Goal: Task Accomplishment & Management: Manage account settings

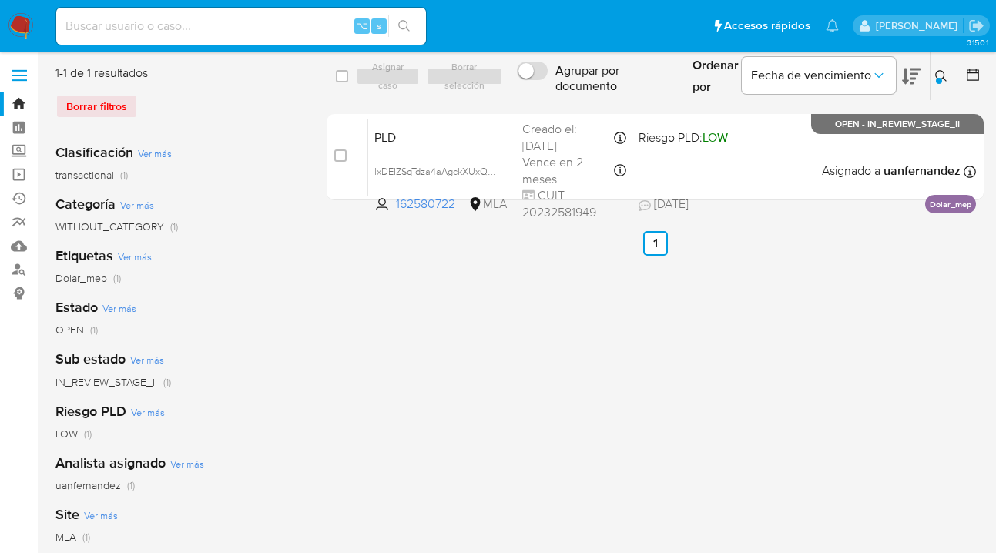
click at [931, 73] on button at bounding box center [943, 76] width 25 height 18
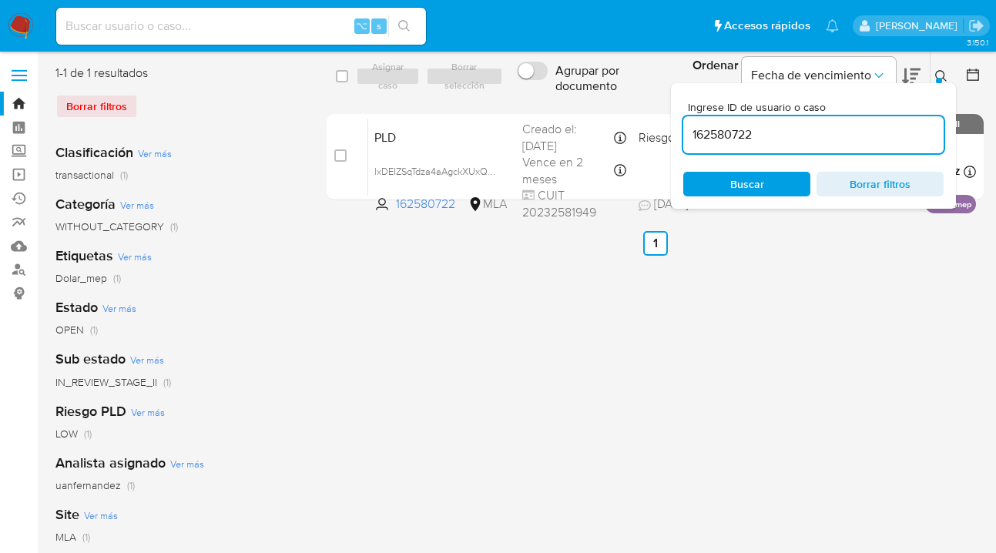
click at [761, 140] on div "162580722" at bounding box center [813, 134] width 260 height 37
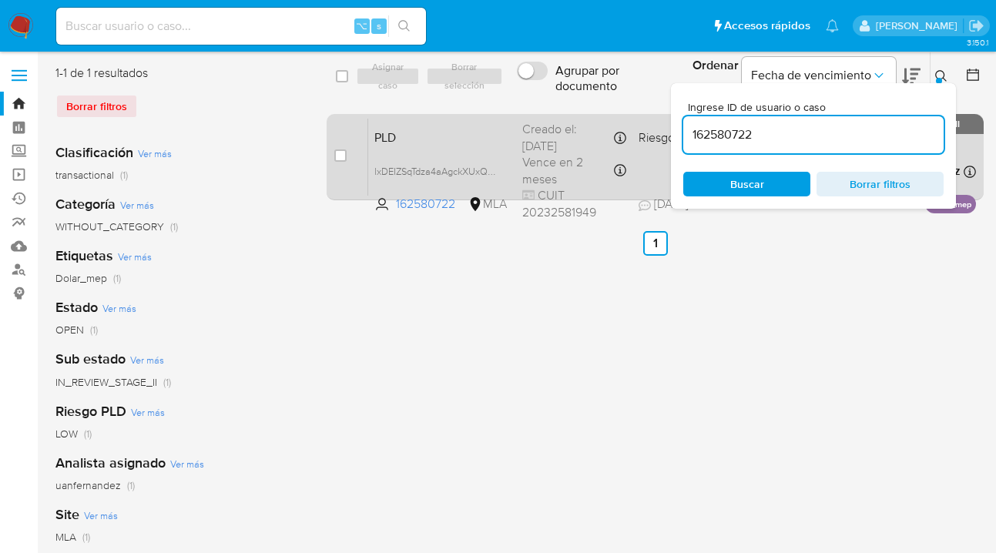
drag, startPoint x: 685, startPoint y: 133, endPoint x: 667, endPoint y: 130, distance: 18.0
click at [667, 130] on div "select-all-cases-checkbox Asignar caso Borrar selección Agrupar por documento O…" at bounding box center [655, 136] width 657 height 142
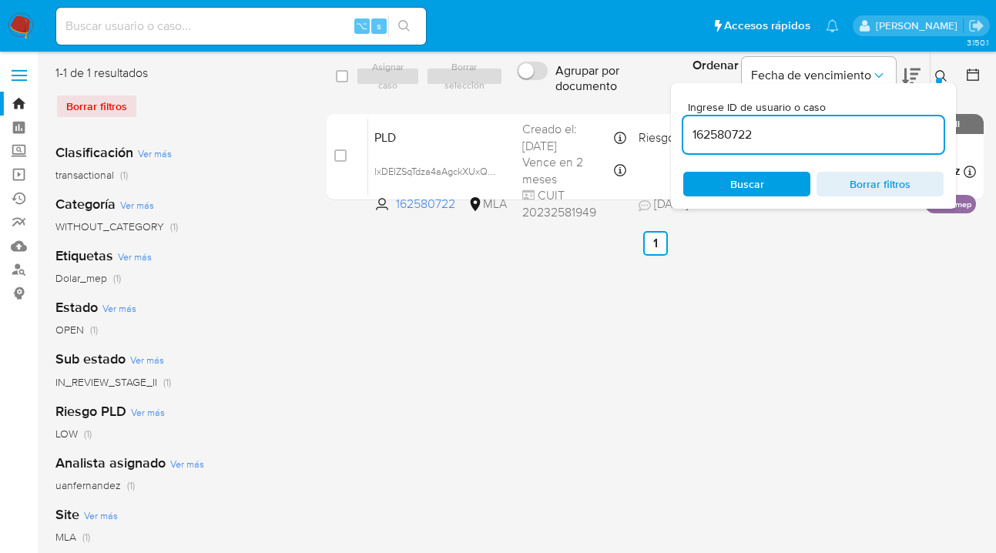
paste input "2300251118"
type input "2300251118"
click at [941, 73] on icon at bounding box center [941, 76] width 12 height 12
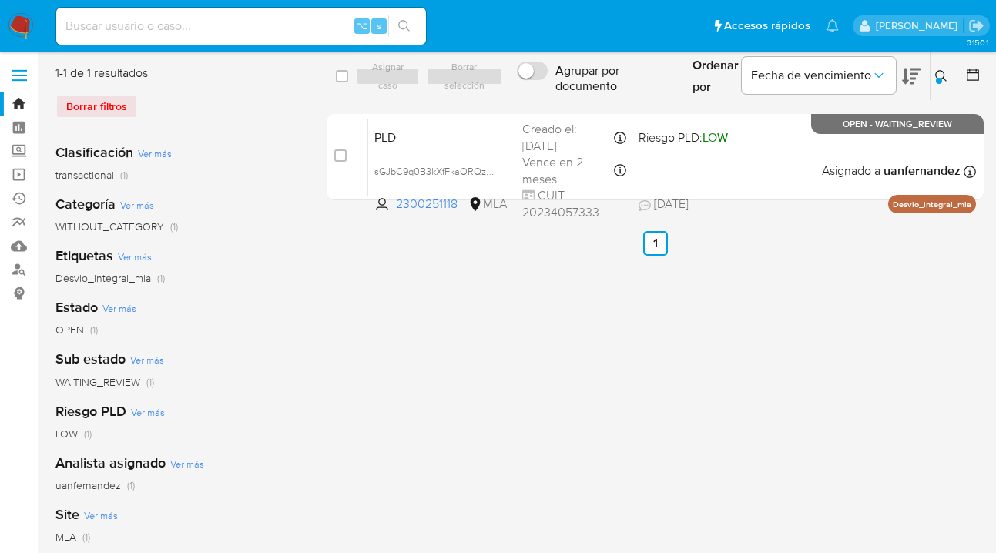
drag, startPoint x: 349, startPoint y: 76, endPoint x: 371, endPoint y: 79, distance: 22.5
click at [349, 76] on div "select-all-cases-checkbox" at bounding box center [344, 76] width 17 height 18
click at [381, 78] on div "Asignar caso Borrar selección" at bounding box center [432, 76] width 153 height 18
drag, startPoint x: 338, startPoint y: 74, endPoint x: 371, endPoint y: 74, distance: 32.4
click at [341, 76] on input "checkbox" at bounding box center [342, 76] width 12 height 12
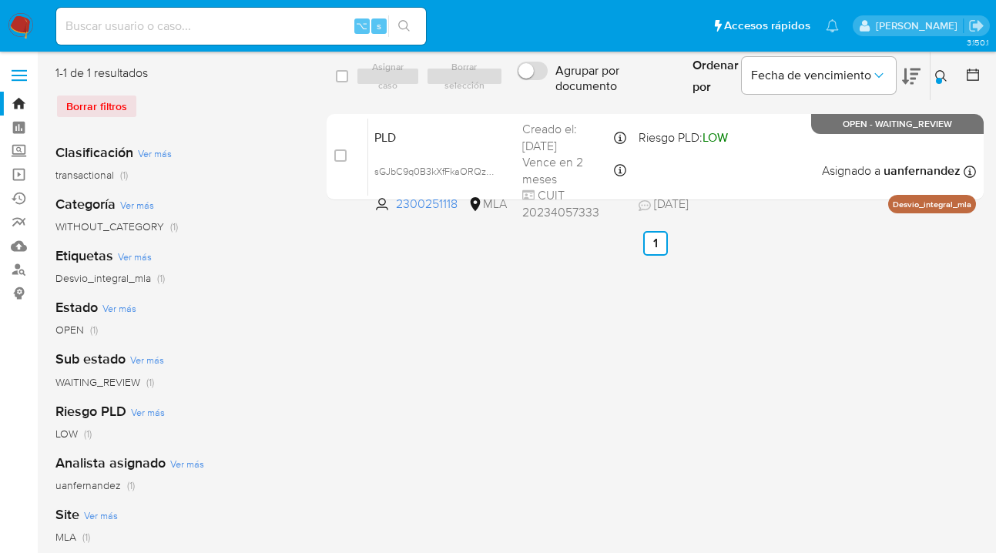
checkbox input "true"
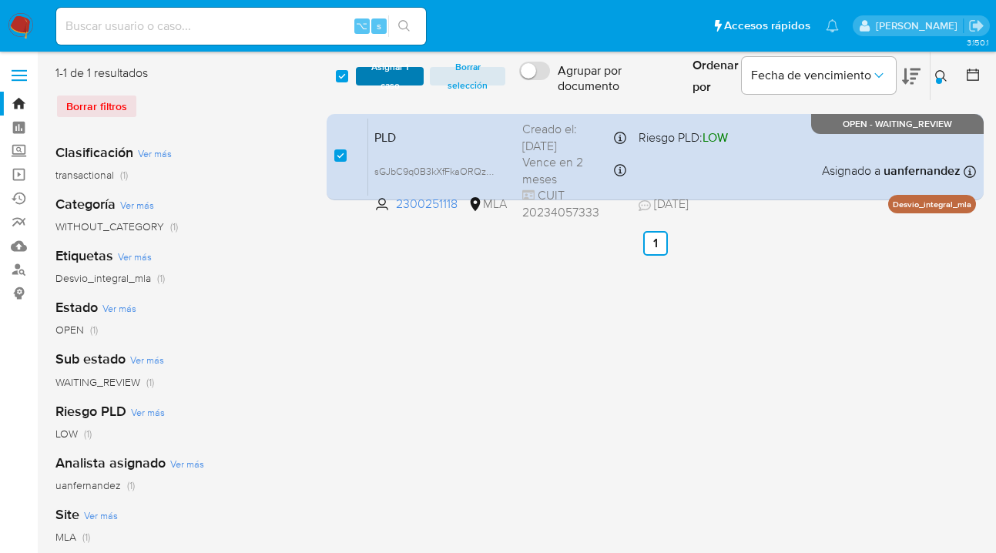
click at [371, 75] on span "Asignar 1 caso" at bounding box center [390, 76] width 52 height 15
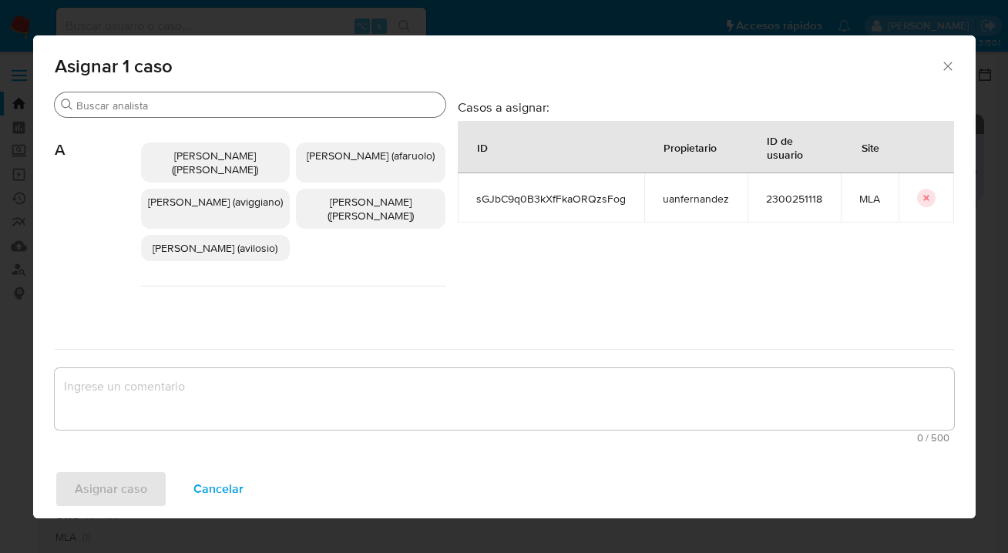
click at [317, 104] on input "Buscar" at bounding box center [257, 106] width 363 height 14
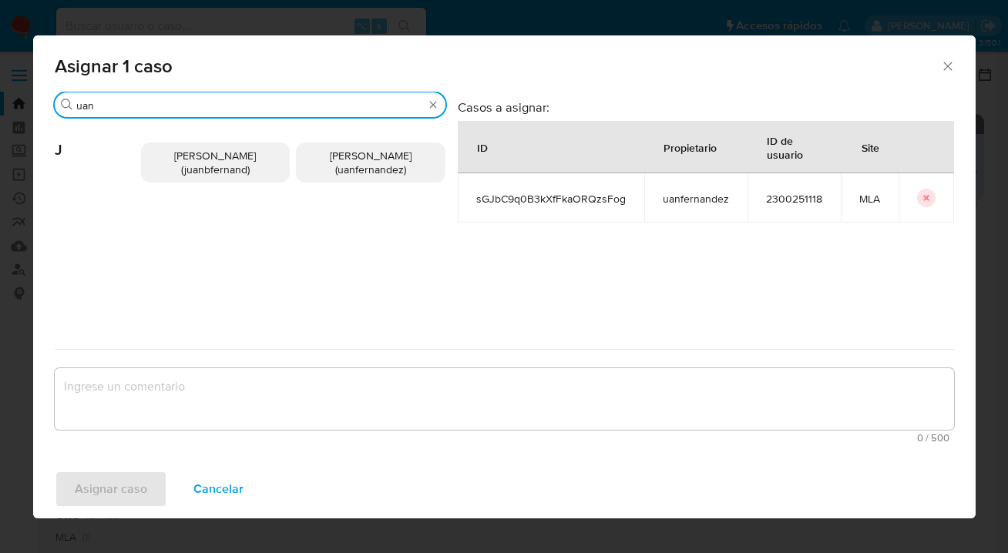
type input "uan"
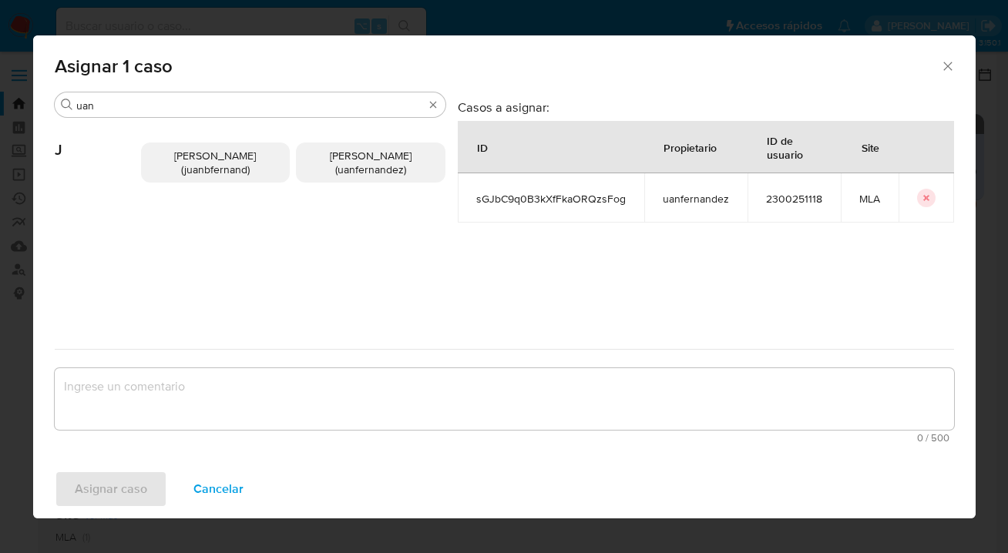
click at [353, 173] on span "Juan Pablo Fernandez (uanfernandez)" at bounding box center [371, 162] width 82 height 29
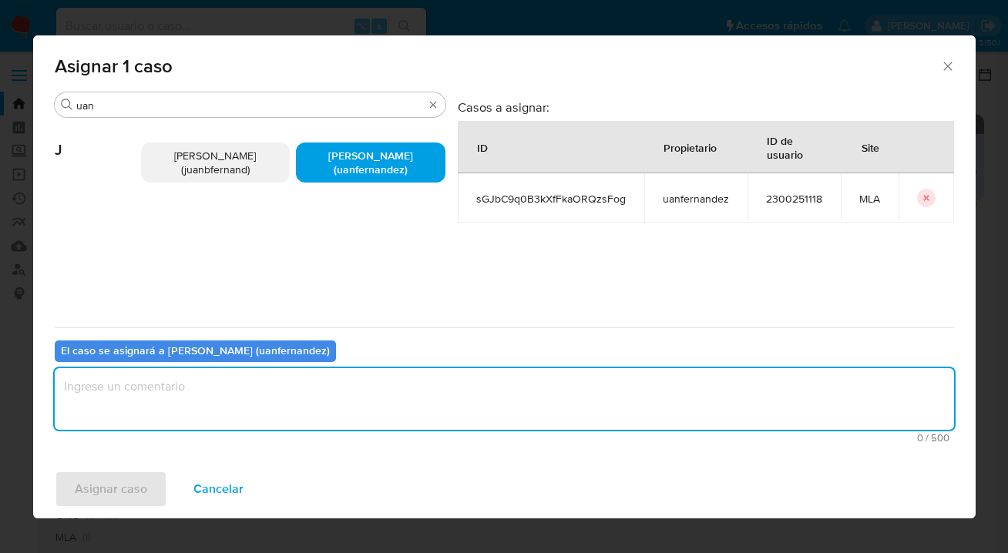
click at [310, 380] on textarea "assign-modal" at bounding box center [504, 399] width 899 height 62
type textarea "asig"
click at [94, 492] on span "Asignar caso" at bounding box center [111, 489] width 72 height 34
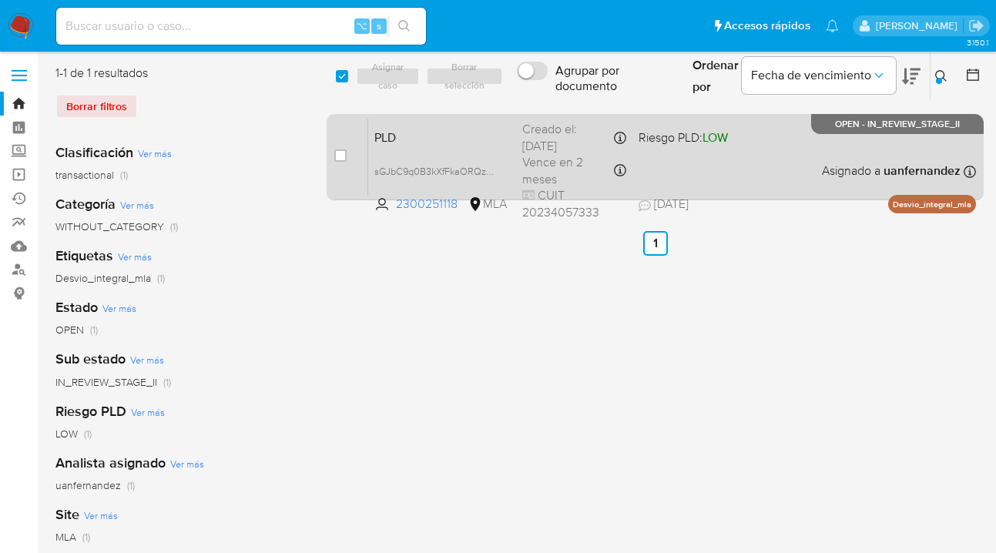
click at [797, 155] on div "PLD sGJbC9q0B3kXfFkaORQzsFog 2300251118 MLA Riesgo PLD: LOW Creado el: 12/07/20…" at bounding box center [672, 157] width 608 height 78
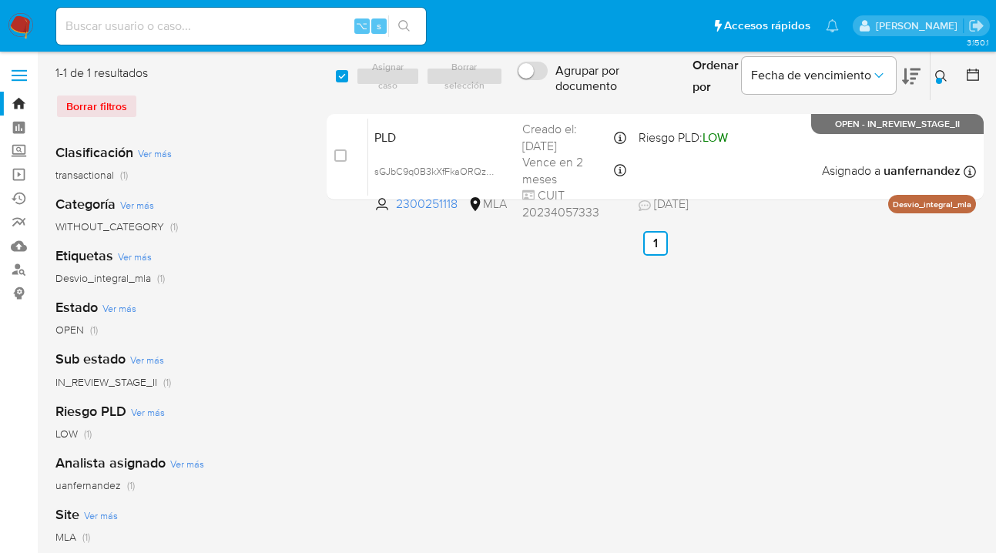
drag, startPoint x: 944, startPoint y: 73, endPoint x: 938, endPoint y: 80, distance: 8.8
click at [942, 73] on icon at bounding box center [941, 76] width 12 height 12
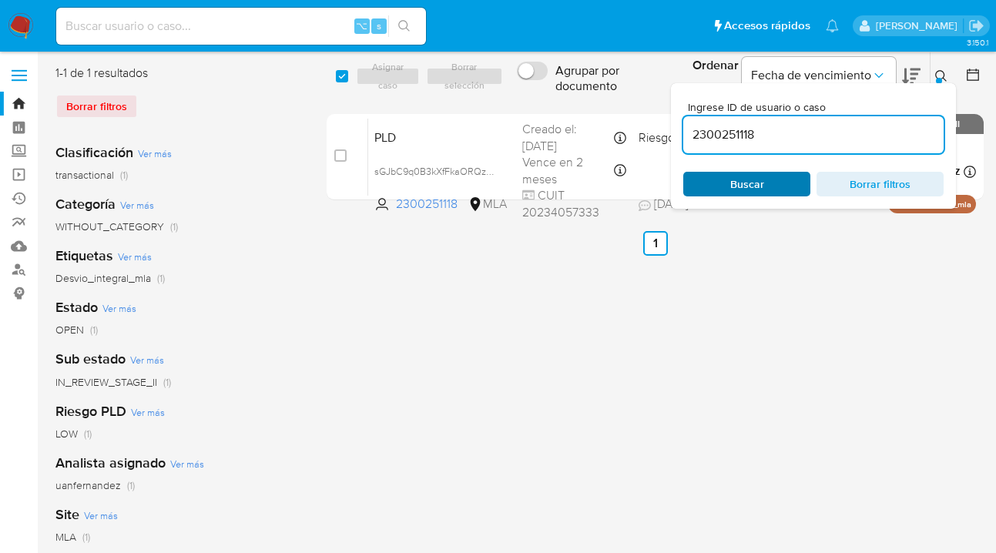
click at [771, 189] on span "Buscar" at bounding box center [747, 184] width 106 height 22
click at [942, 75] on icon at bounding box center [941, 76] width 12 height 12
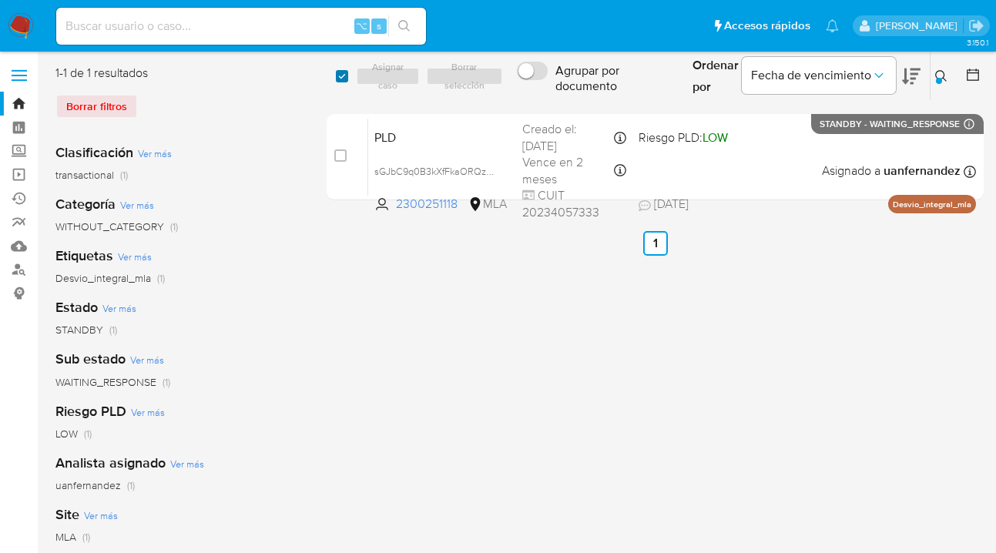
click at [341, 80] on input "checkbox" at bounding box center [342, 76] width 12 height 12
checkbox input "true"
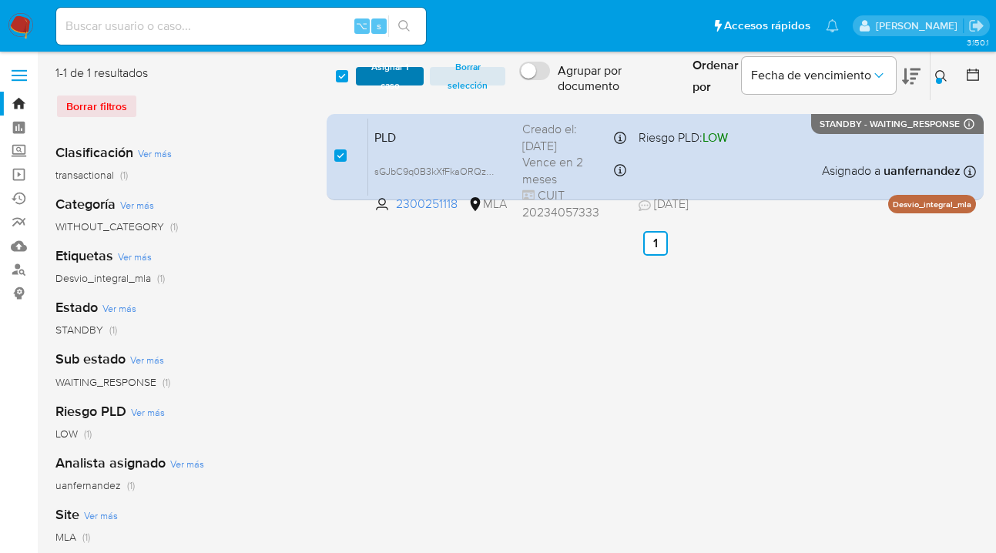
click at [369, 80] on span "Asignar 1 caso" at bounding box center [390, 76] width 52 height 15
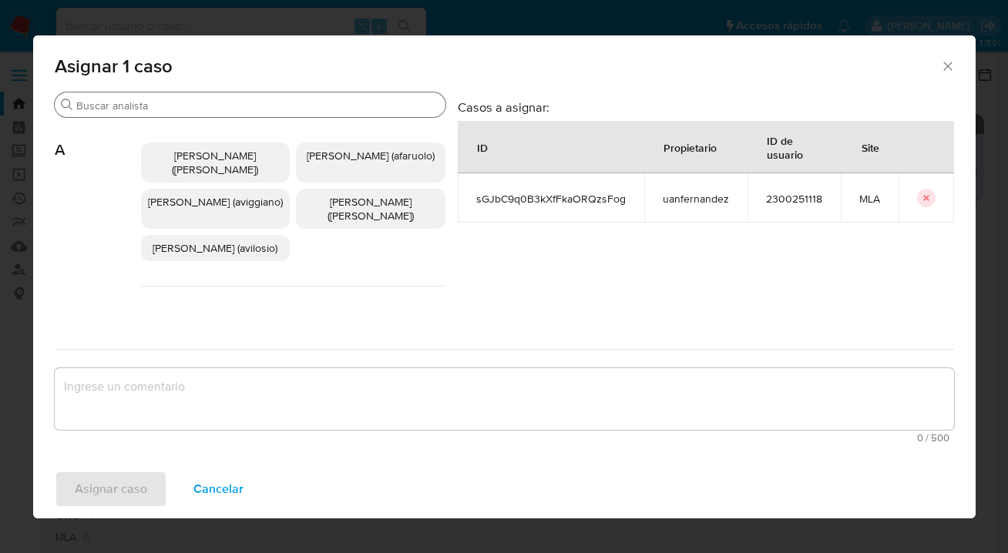
click at [285, 102] on input "Buscar" at bounding box center [257, 106] width 363 height 14
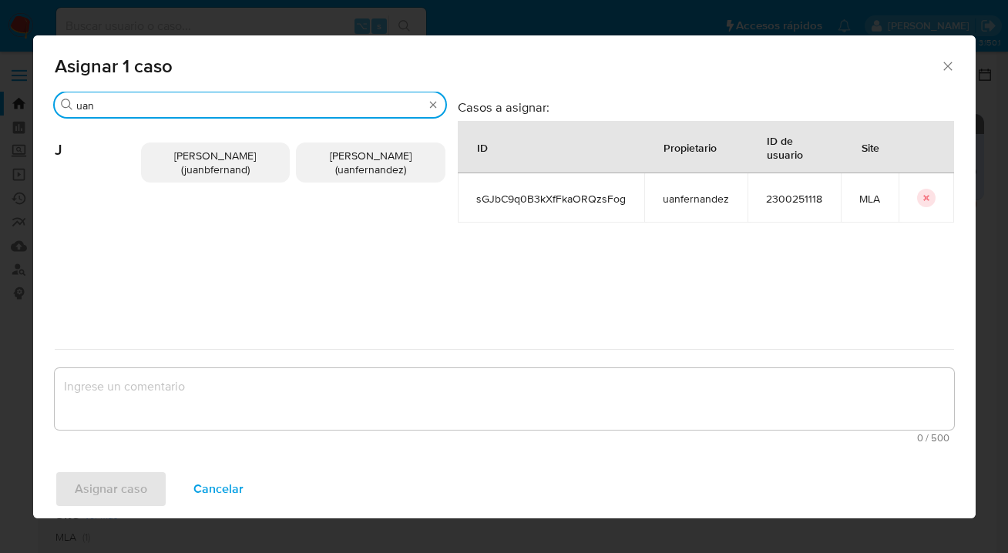
type input "uan"
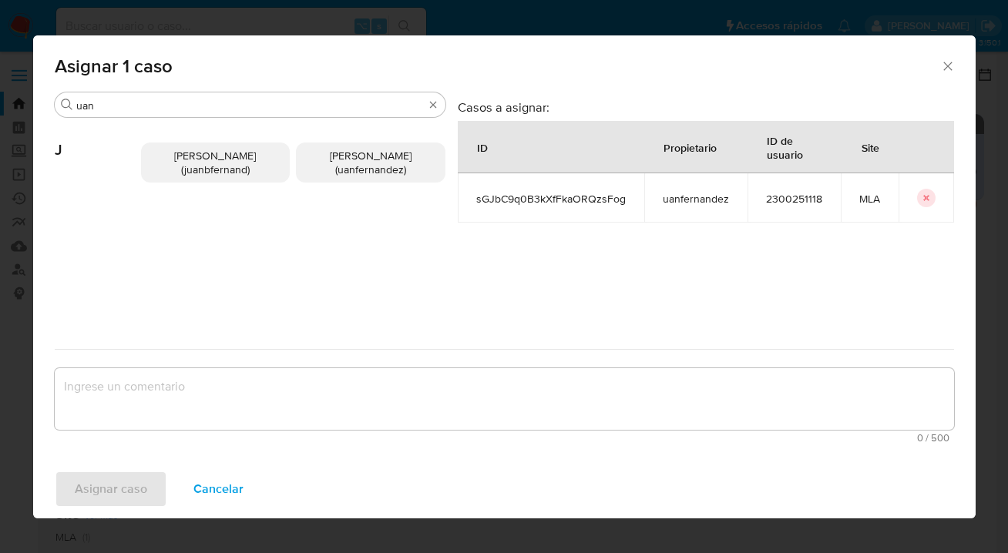
click at [356, 170] on span "Juan Pablo Fernandez (uanfernandez)" at bounding box center [371, 162] width 82 height 29
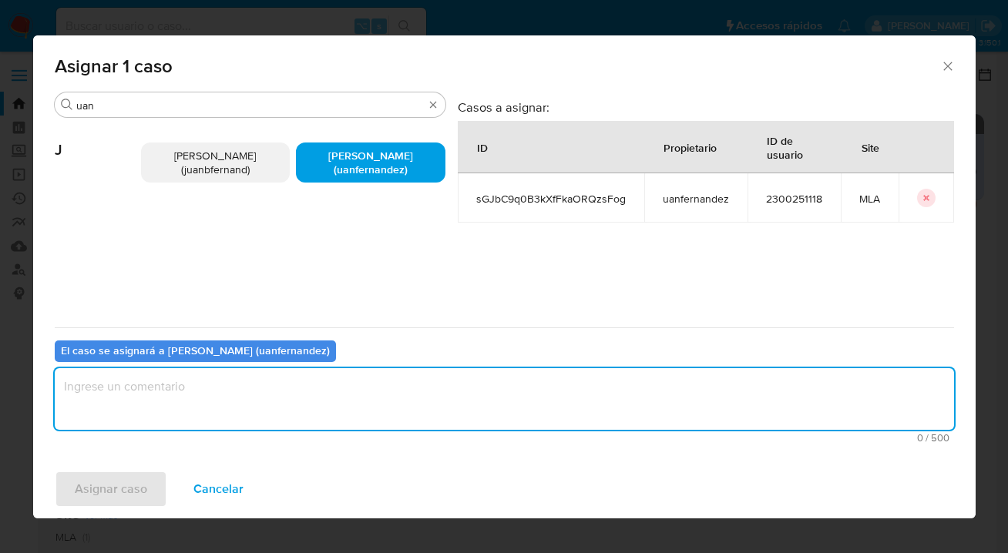
click at [293, 400] on textarea "assign-modal" at bounding box center [504, 399] width 899 height 62
type textarea "asig"
click at [84, 493] on span "Asignar caso" at bounding box center [111, 489] width 72 height 34
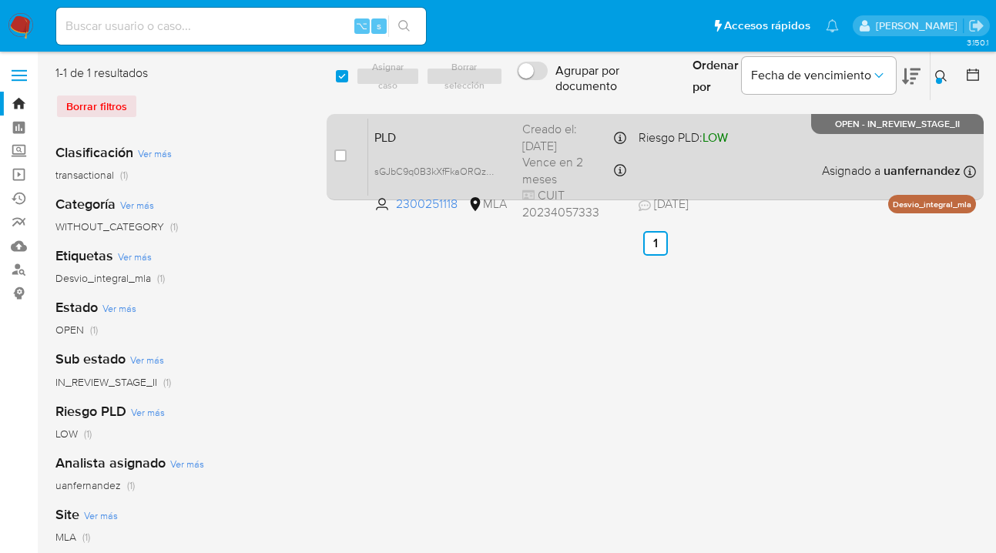
click at [755, 166] on div "PLD sGJbC9q0B3kXfFkaORQzsFog 2300251118 MLA Riesgo PLD: LOW Creado el: 12/07/20…" at bounding box center [672, 157] width 608 height 78
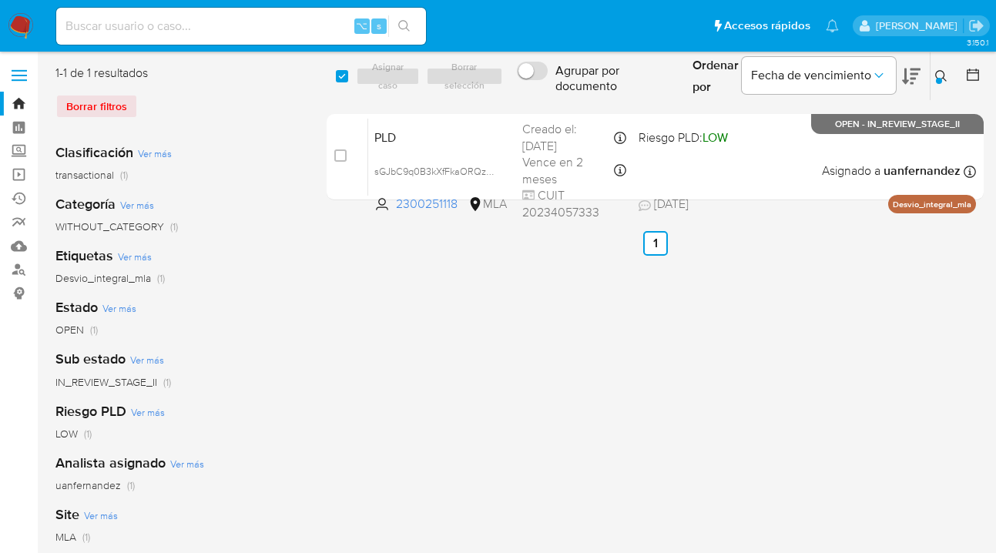
click at [950, 85] on div "Ingrese ID de usuario o caso 2300251118 Buscar Borrar filtros" at bounding box center [943, 76] width 26 height 48
drag, startPoint x: 948, startPoint y: 79, endPoint x: 936, endPoint y: 86, distance: 14.1
click at [948, 79] on button at bounding box center [943, 76] width 25 height 18
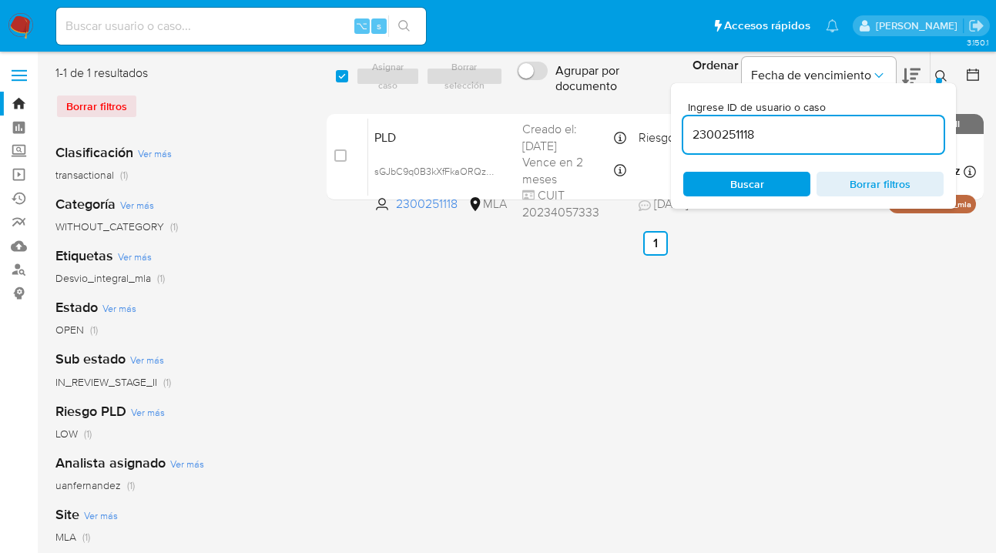
click at [761, 198] on div "Ingrese ID de usuario o caso 2300251118 Buscar Borrar filtros" at bounding box center [813, 146] width 285 height 126
click at [764, 193] on span "Buscar" at bounding box center [747, 184] width 106 height 22
click at [944, 77] on icon at bounding box center [941, 76] width 12 height 12
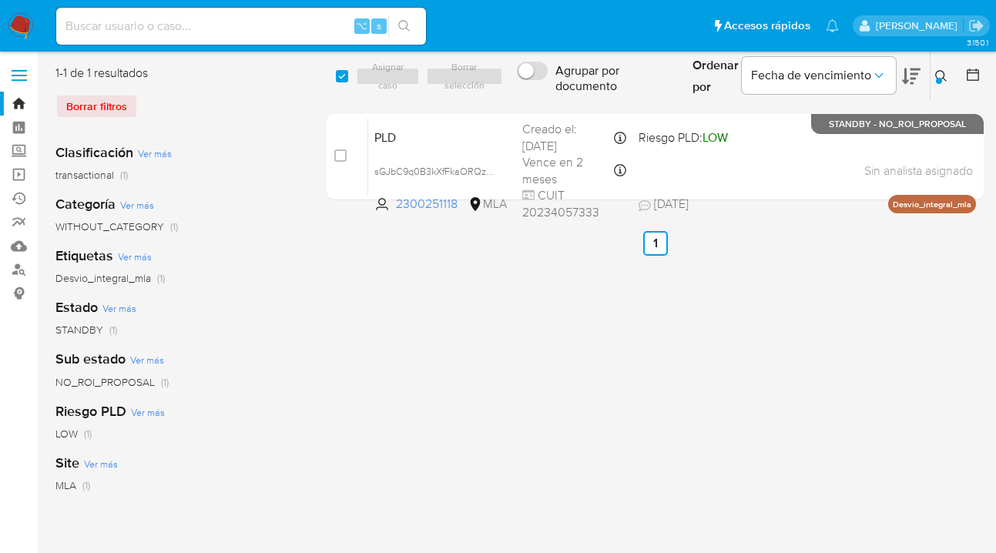
click at [945, 75] on icon at bounding box center [941, 76] width 12 height 12
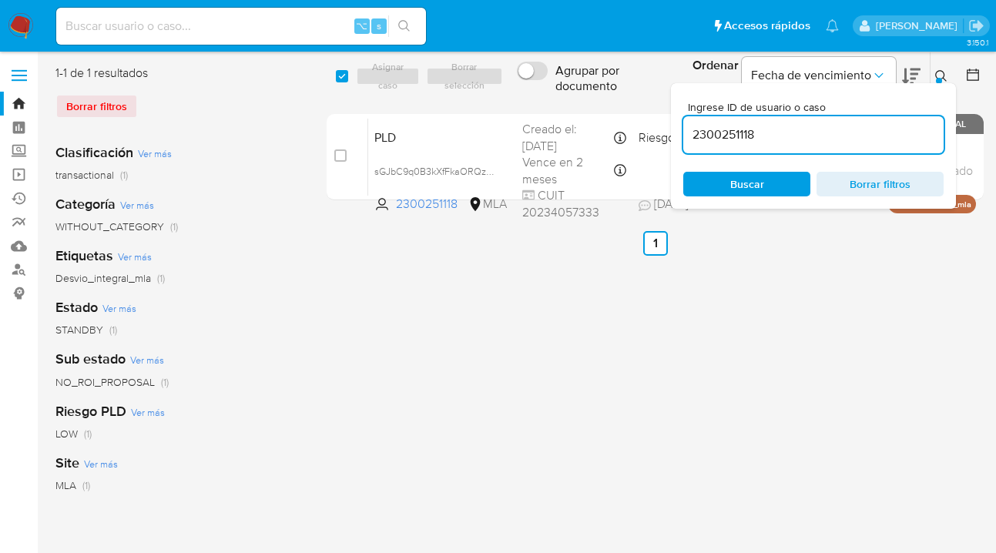
drag, startPoint x: 769, startPoint y: 133, endPoint x: 676, endPoint y: 125, distance: 93.6
click at [676, 125] on div "Ingrese ID de usuario o caso 2300251118 Buscar Borrar filtros" at bounding box center [813, 146] width 285 height 126
type input "63301538"
click at [939, 78] on div at bounding box center [939, 81] width 6 height 6
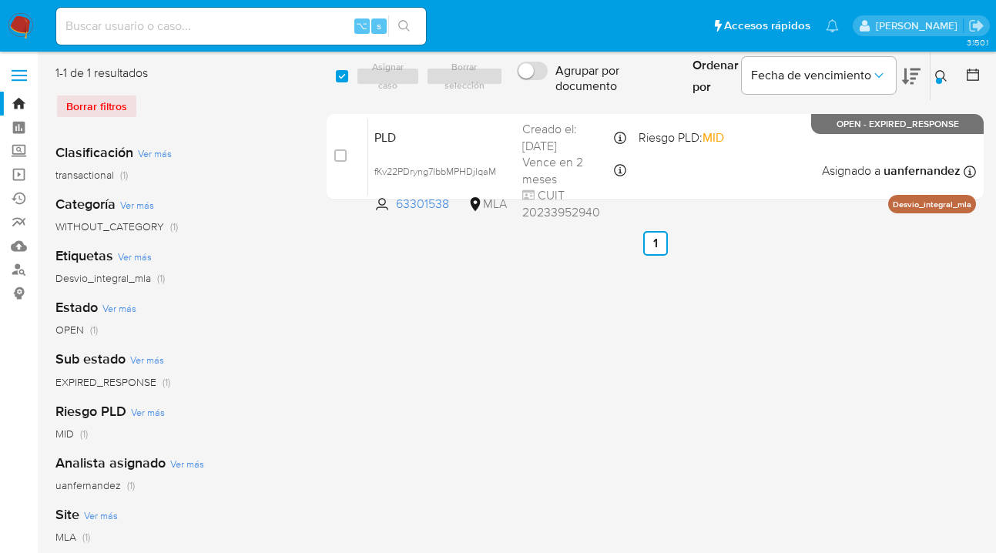
click at [348, 76] on div "select-all-cases-checkbox" at bounding box center [344, 76] width 17 height 18
click at [332, 74] on div "select-all-cases-checkbox Asignar caso Borrar selección Agrupar por documento O…" at bounding box center [655, 77] width 657 height 50
click at [336, 74] on input "checkbox" at bounding box center [342, 76] width 12 height 12
checkbox input "true"
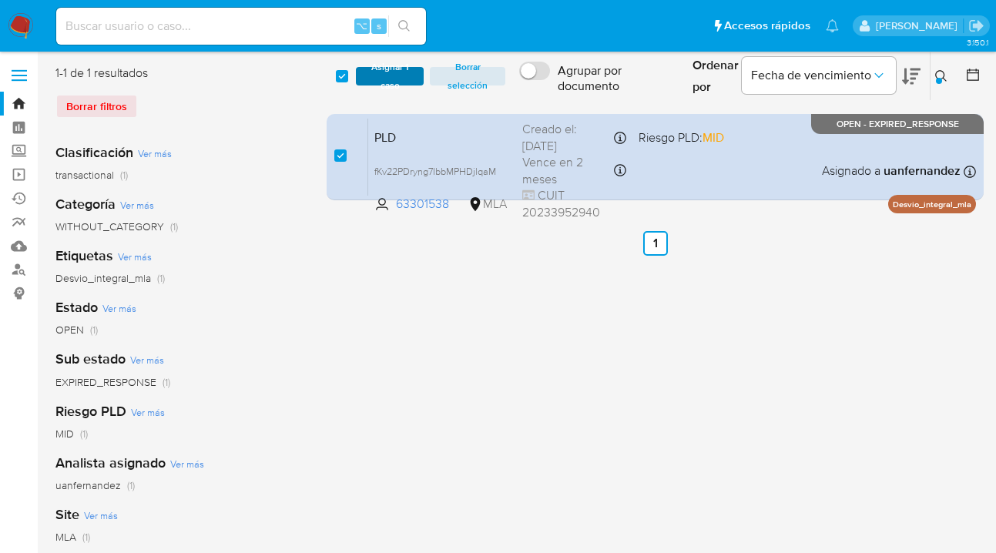
click at [382, 76] on span "Asignar 1 caso" at bounding box center [390, 76] width 52 height 15
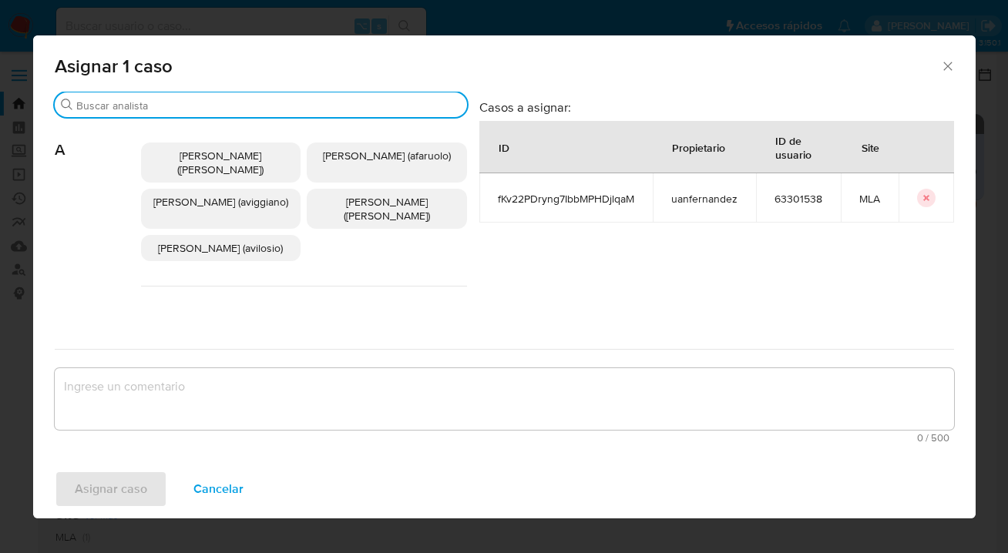
click at [276, 104] on input "Buscar" at bounding box center [268, 106] width 384 height 14
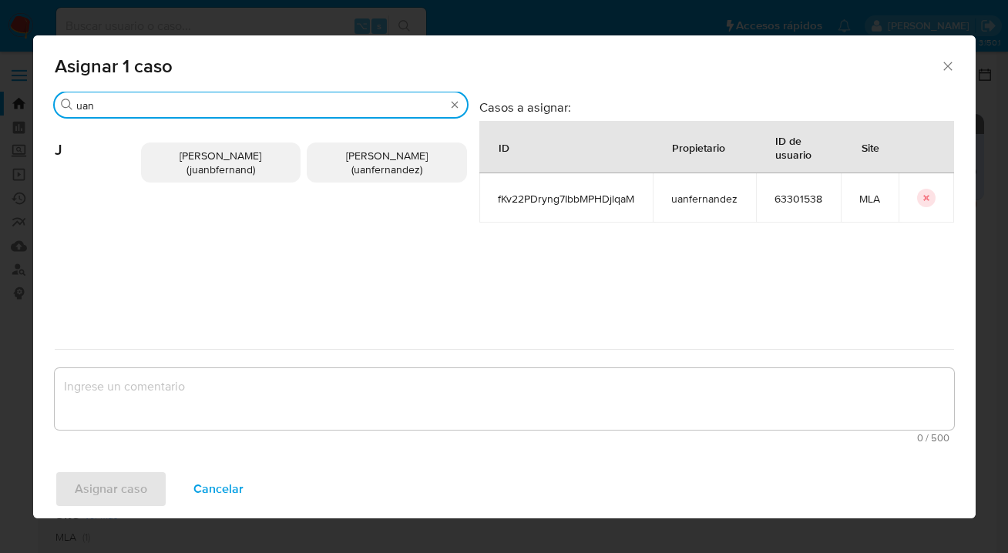
type input "uan"
click at [374, 144] on p "Juan Pablo Fernandez (uanfernandez)" at bounding box center [387, 163] width 160 height 40
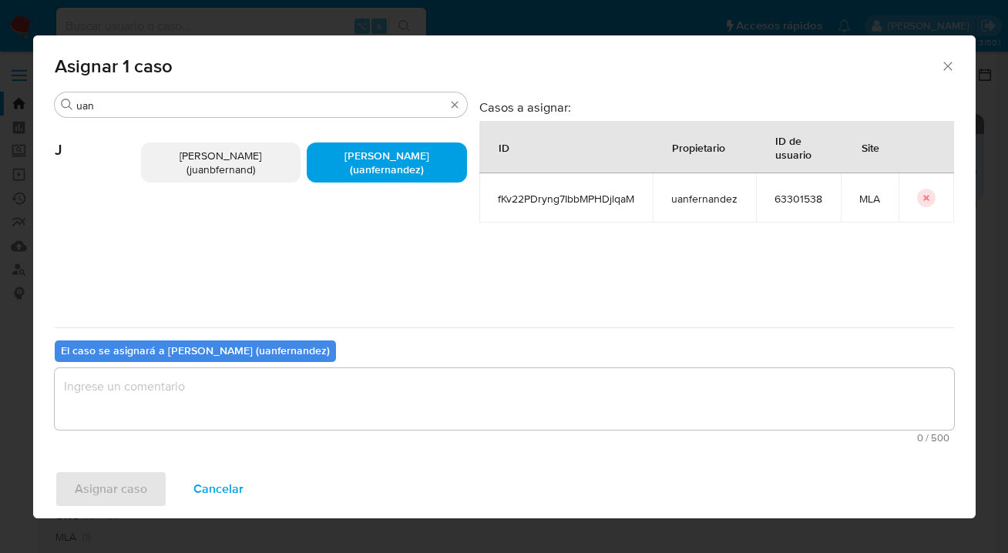
click at [279, 404] on textarea "assign-modal" at bounding box center [504, 399] width 899 height 62
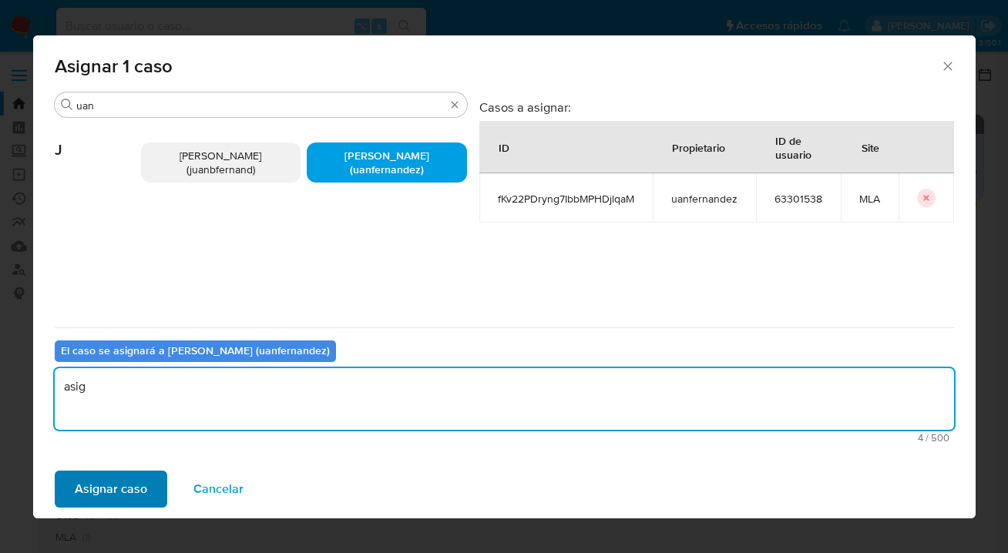
type textarea "asig"
click at [128, 478] on span "Asignar caso" at bounding box center [111, 489] width 72 height 34
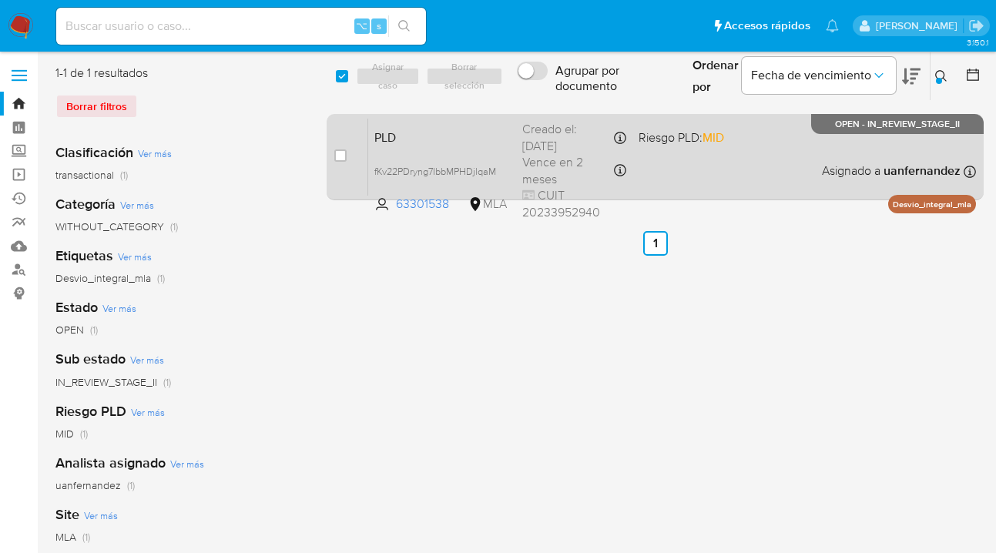
click at [670, 173] on div "PLD fKv22PDryng7IbbMPHDjlqaM 63301538 MLA Riesgo PLD: MID Creado el: 12/07/2025…" at bounding box center [672, 157] width 608 height 78
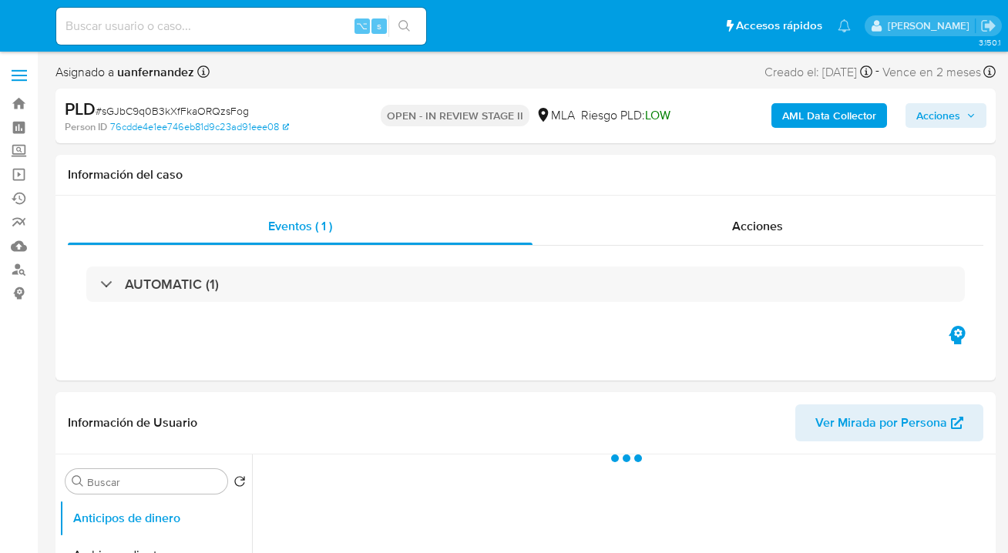
select select "10"
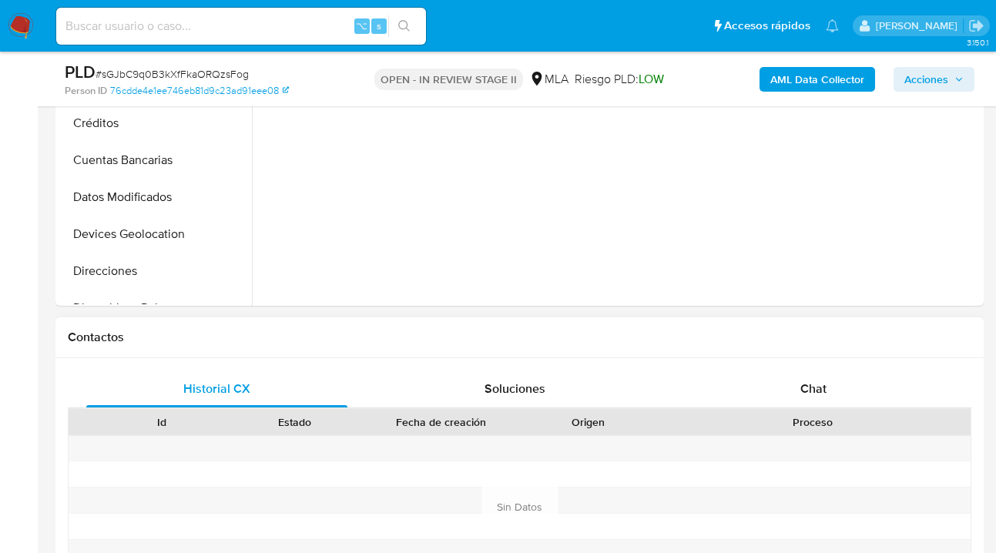
drag, startPoint x: 816, startPoint y: 392, endPoint x: 787, endPoint y: 337, distance: 61.7
click at [815, 390] on span "Chat" at bounding box center [814, 389] width 26 height 18
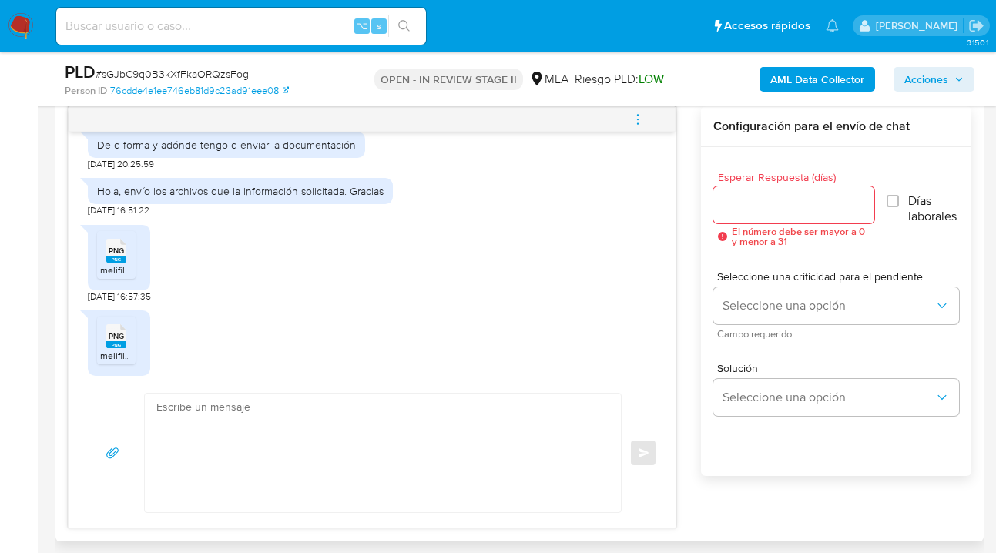
scroll to position [1236, 0]
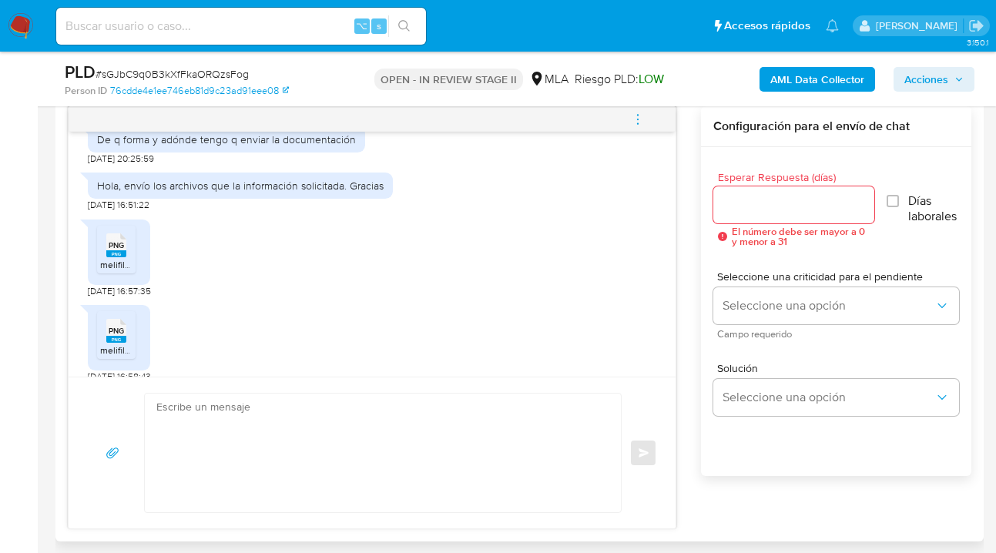
click at [740, 197] on input "Esperar Respuesta (días)" at bounding box center [793, 205] width 161 height 20
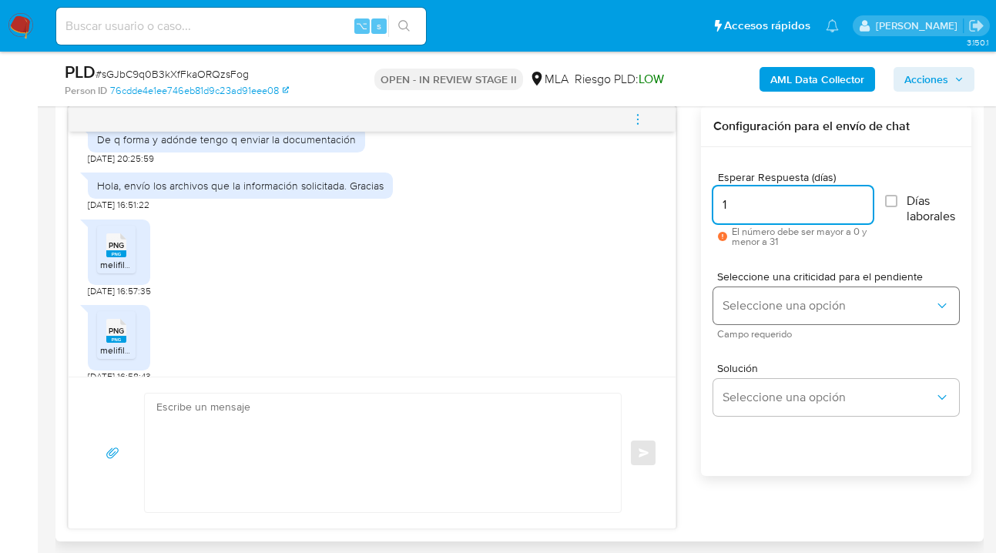
type input "1"
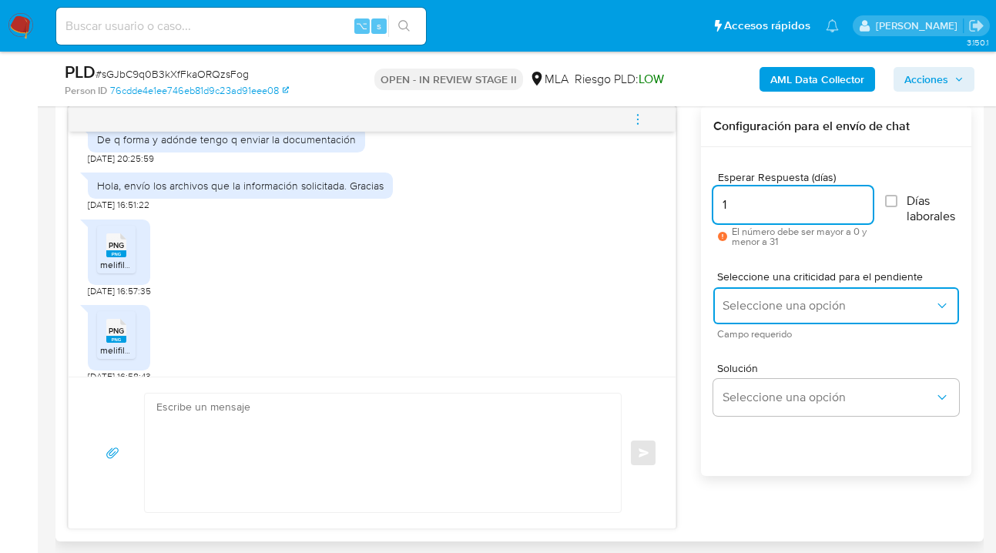
click at [787, 308] on span "Seleccione una opción" at bounding box center [829, 305] width 212 height 15
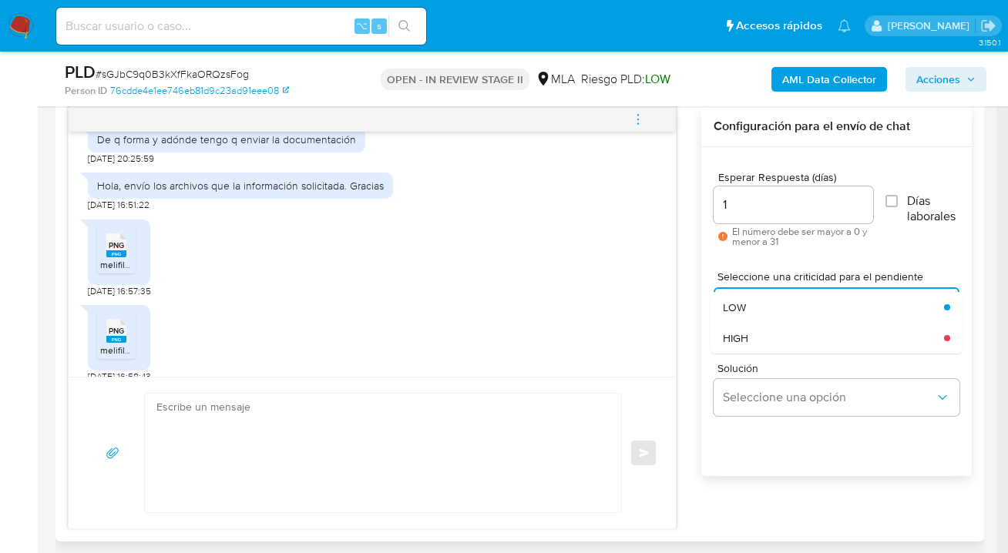
drag, startPoint x: 759, startPoint y: 305, endPoint x: 755, endPoint y: 343, distance: 38.0
click at [758, 304] on div "LOW" at bounding box center [829, 307] width 212 height 31
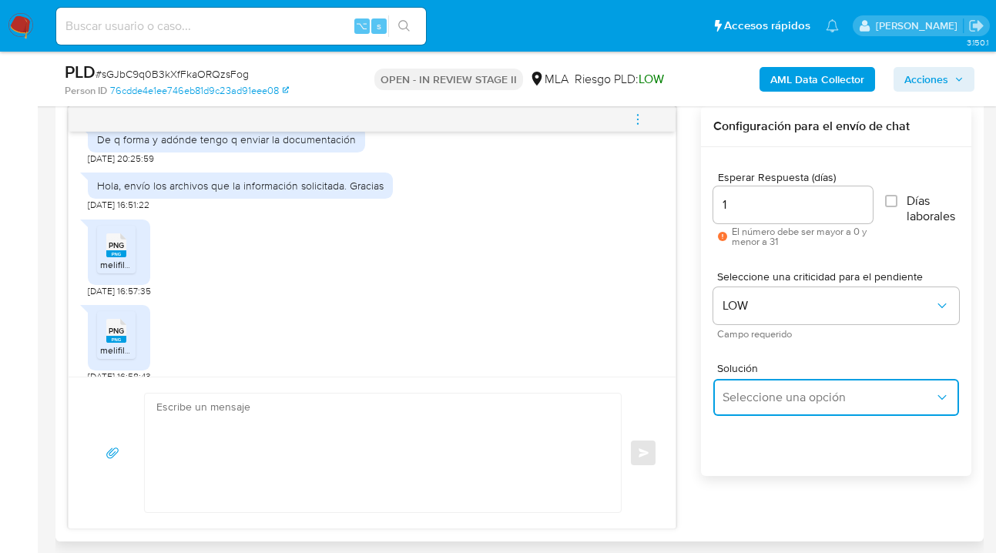
click at [754, 410] on button "Seleccione una opción" at bounding box center [836, 397] width 246 height 37
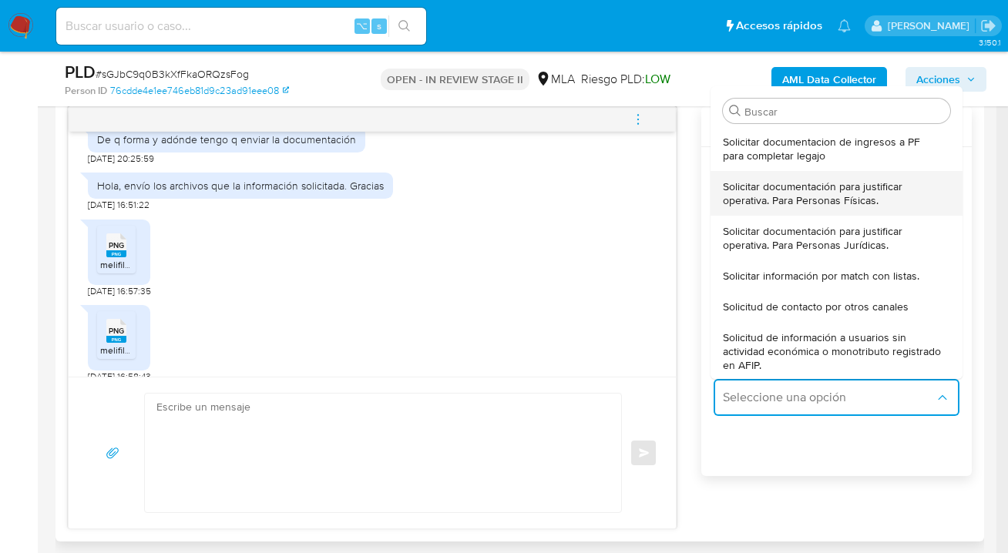
click at [792, 206] on span "Solicitar documentación para justificar operativa. Para Personas Físicas." at bounding box center [832, 194] width 218 height 28
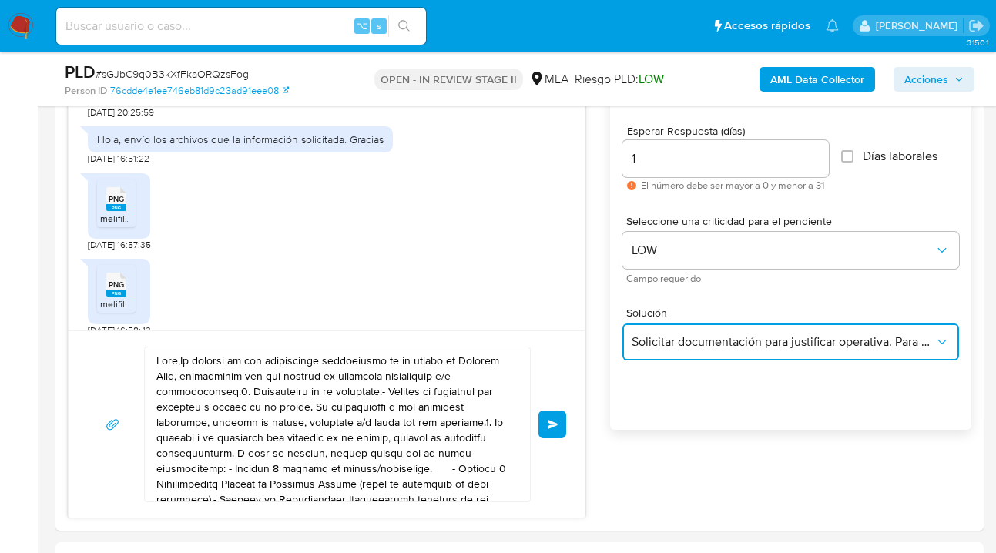
scroll to position [945, 0]
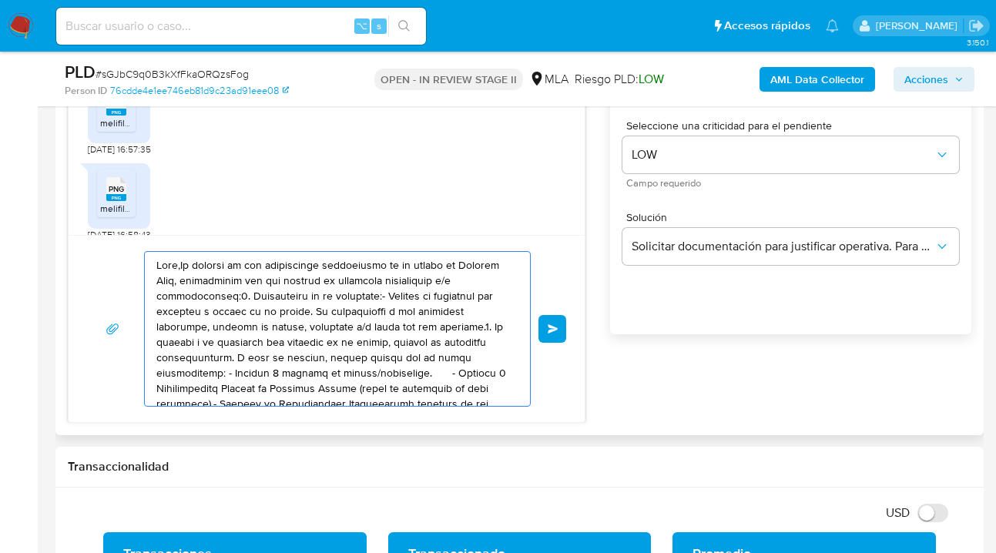
drag, startPoint x: 143, startPoint y: 261, endPoint x: 62, endPoint y: 216, distance: 93.5
click at [62, 216] on div "Historial CX Soluciones Chat Id Estado Fecha de creación Origen Proceso Anterio…" at bounding box center [519, 168] width 928 height 533
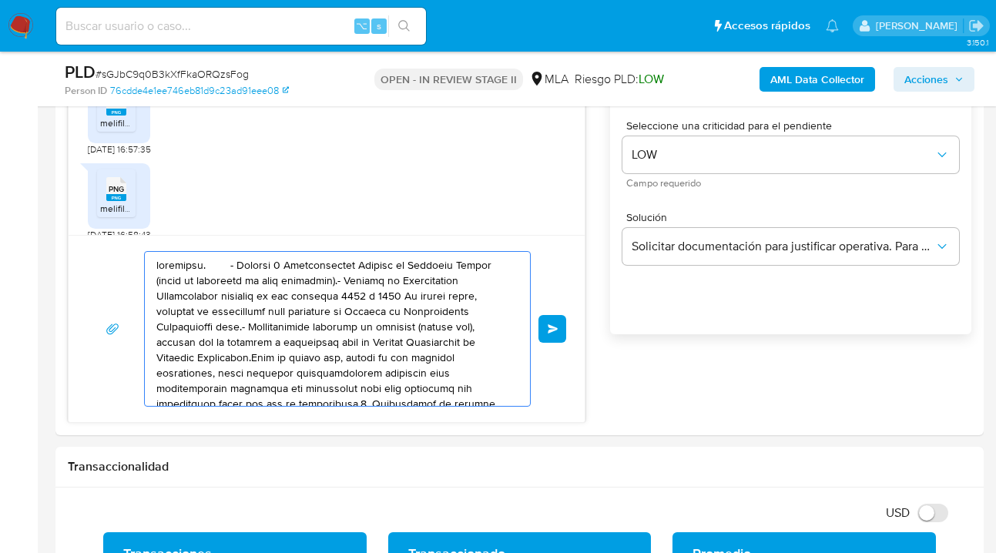
drag, startPoint x: 377, startPoint y: 356, endPoint x: 12, endPoint y: 177, distance: 405.9
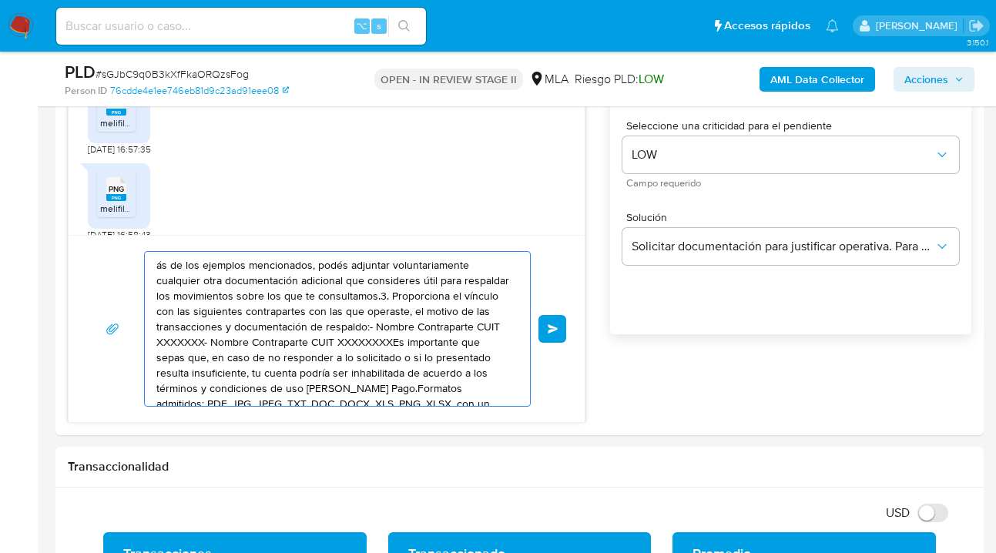
drag, startPoint x: 379, startPoint y: 371, endPoint x: 307, endPoint y: 316, distance: 90.2
type textarea "dría ser inhabilitada de acuerdo a los términos y condiciones de uso de Mercado…"
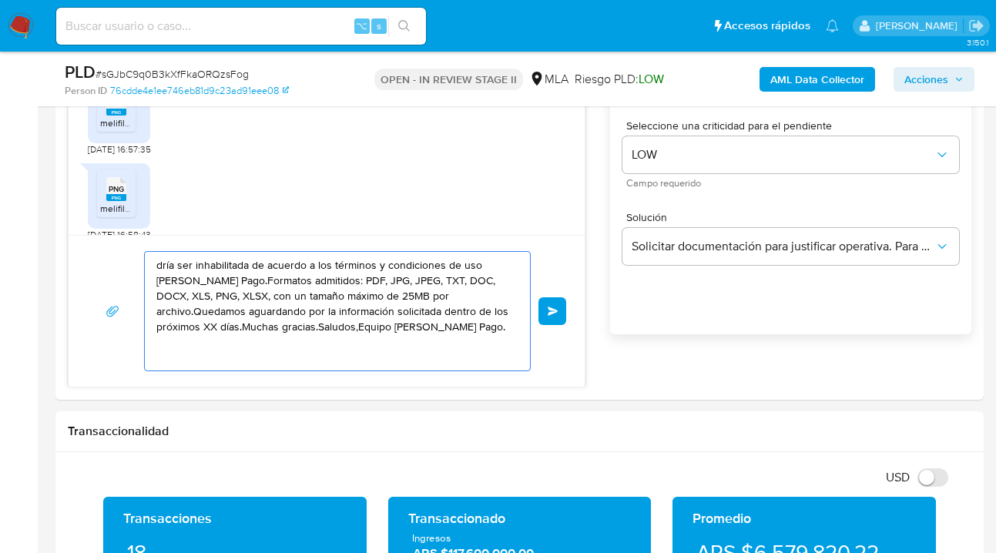
drag, startPoint x: 367, startPoint y: 354, endPoint x: 34, endPoint y: 230, distance: 355.5
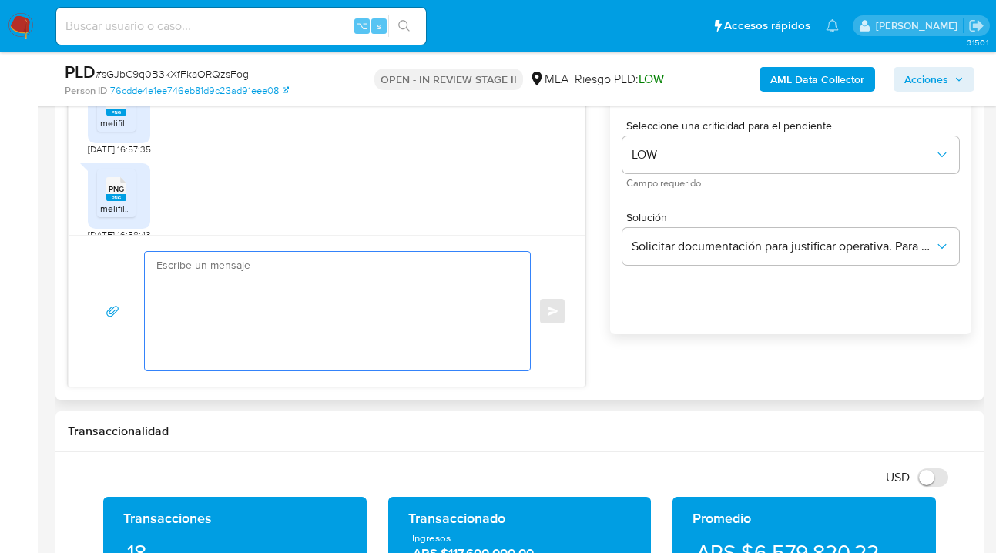
click at [323, 300] on textarea at bounding box center [333, 311] width 354 height 119
paste textarea "Hola, esperamos te encuentres muy bien. Confirmamos la recepción de la document…"
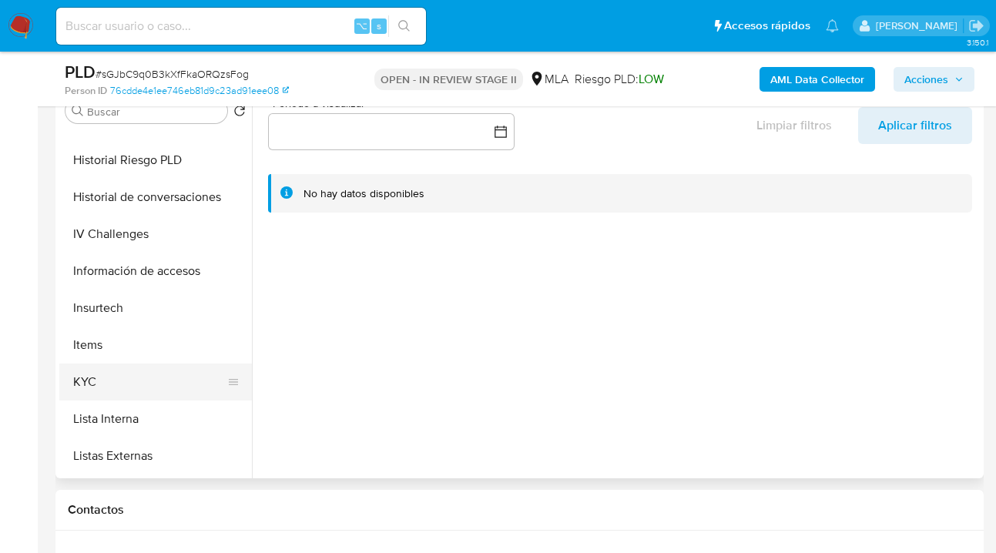
scroll to position [503, 0]
drag, startPoint x: 157, startPoint y: 381, endPoint x: 213, endPoint y: 375, distance: 56.6
click at [157, 381] on button "KYC" at bounding box center [149, 384] width 180 height 37
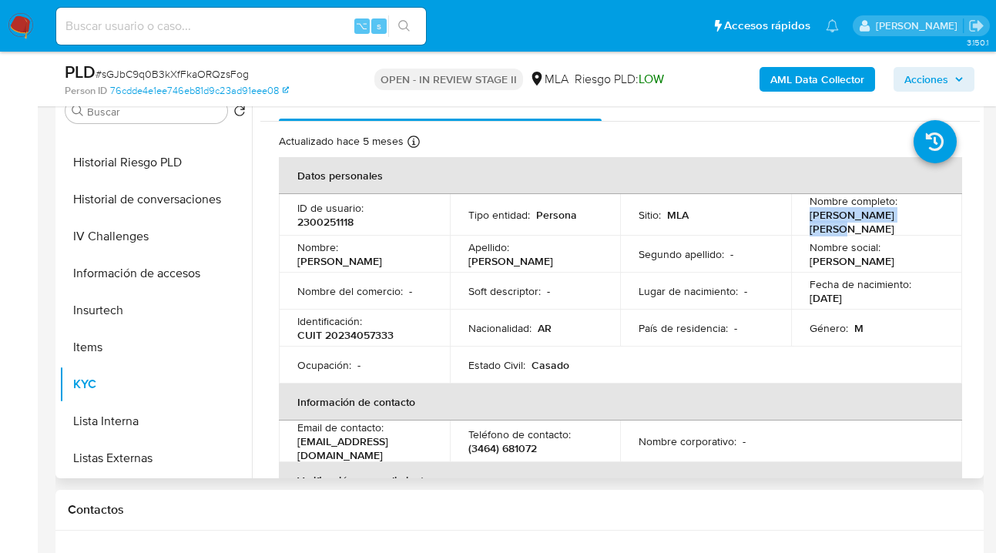
drag, startPoint x: 809, startPoint y: 223, endPoint x: 915, endPoint y: 241, distance: 107.9
click at [910, 222] on div "Nombre completo : Miguel Angel Capaldi" at bounding box center [877, 215] width 134 height 42
copy p "Miguel Angel Capaldi"
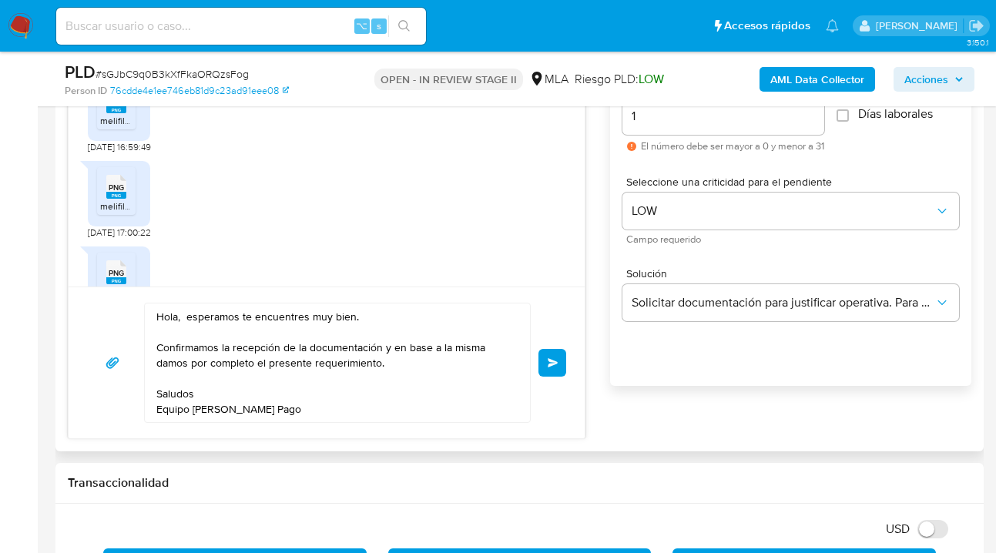
scroll to position [891, 0]
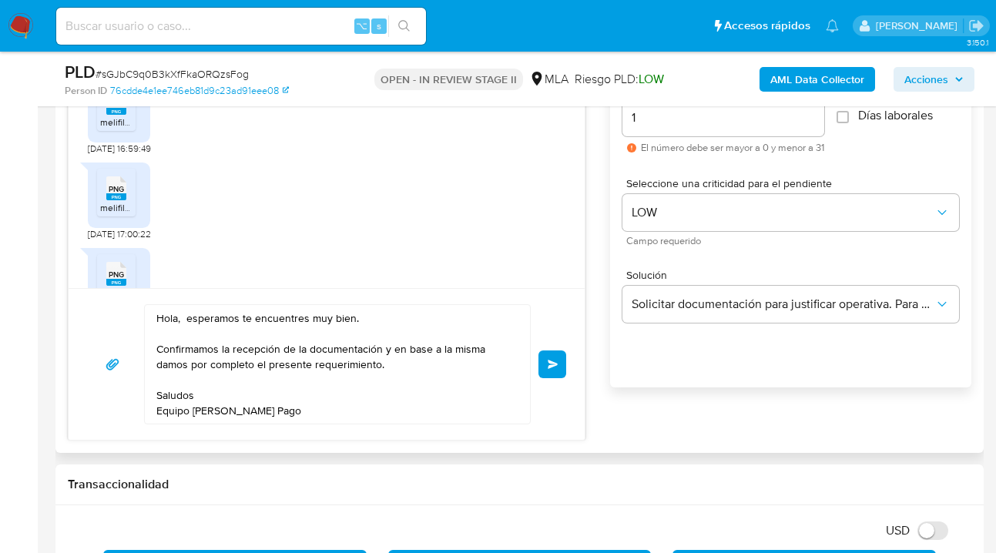
click at [181, 321] on textarea "Hola, esperamos te encuentres muy bien. Confirmamos la recepción de la document…" at bounding box center [333, 364] width 354 height 119
paste textarea "Miguel Angel Capaldi"
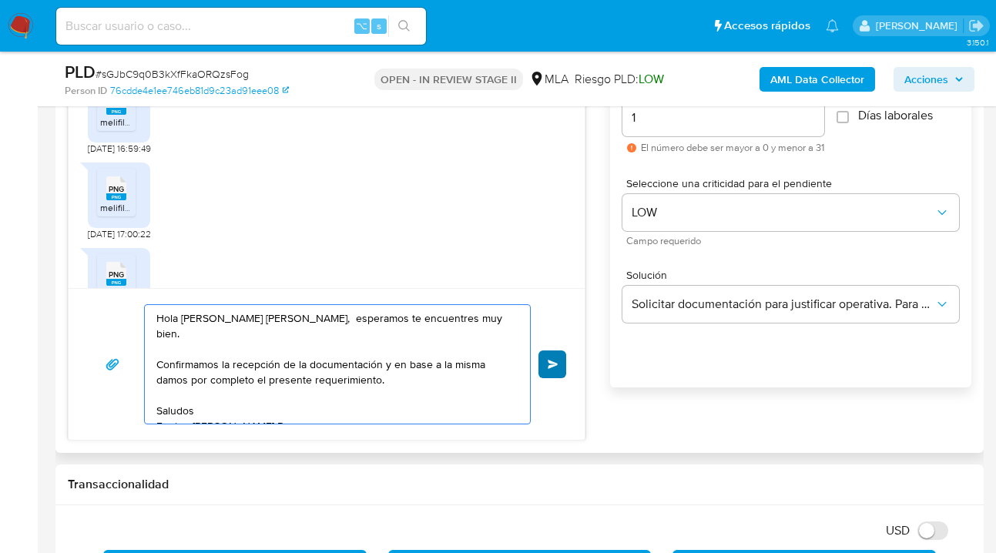
type textarea "Hola Miguel Angel Capaldi, esperamos te encuentres muy bien. Confirmamos la rec…"
click at [550, 364] on span "Enviar" at bounding box center [553, 364] width 11 height 9
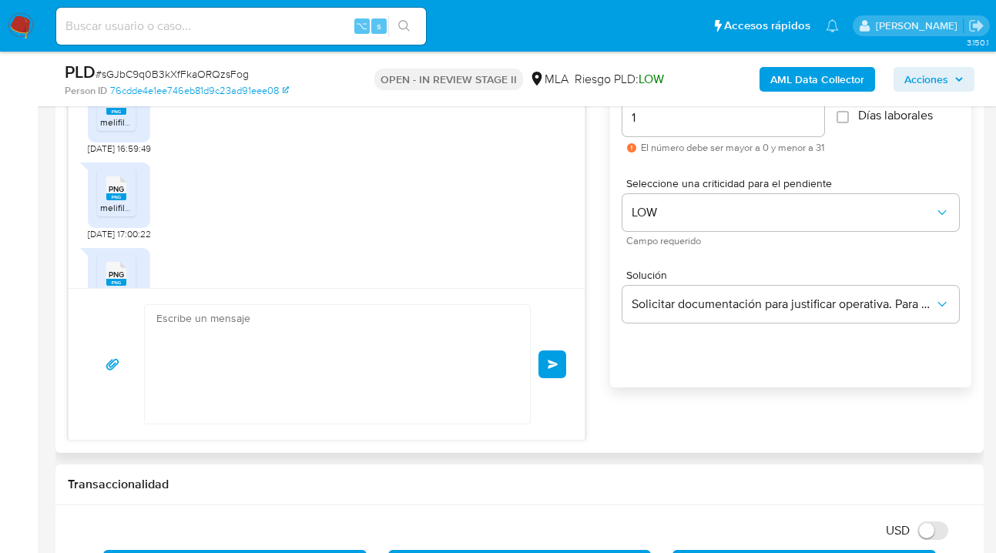
scroll to position [1962, 0]
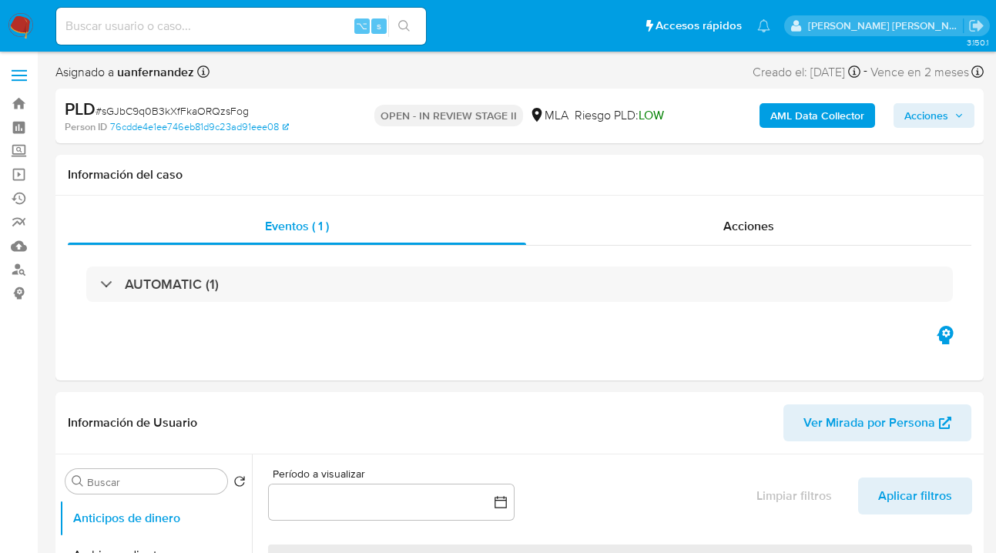
select select "10"
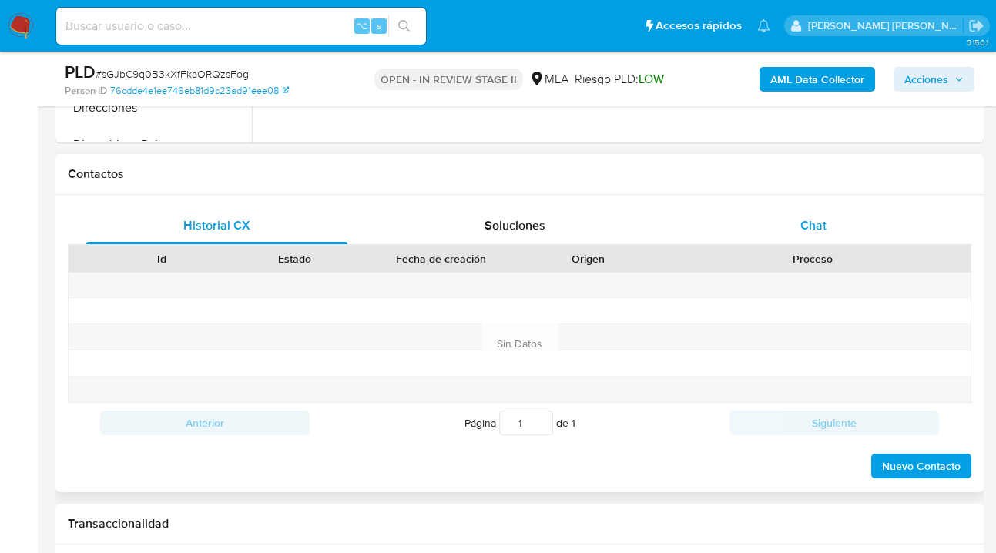
scroll to position [652, 0]
click at [804, 223] on span "Chat" at bounding box center [814, 226] width 26 height 18
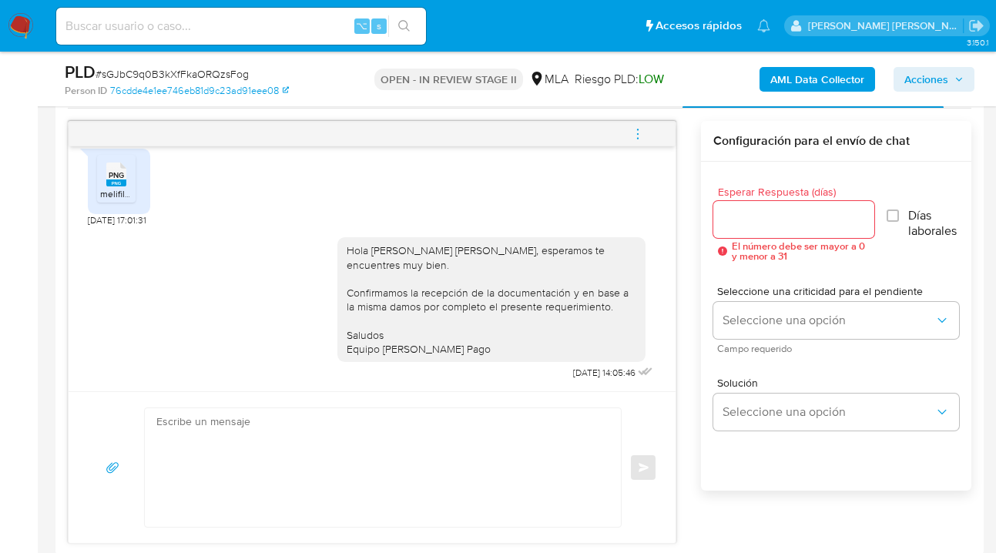
scroll to position [770, 0]
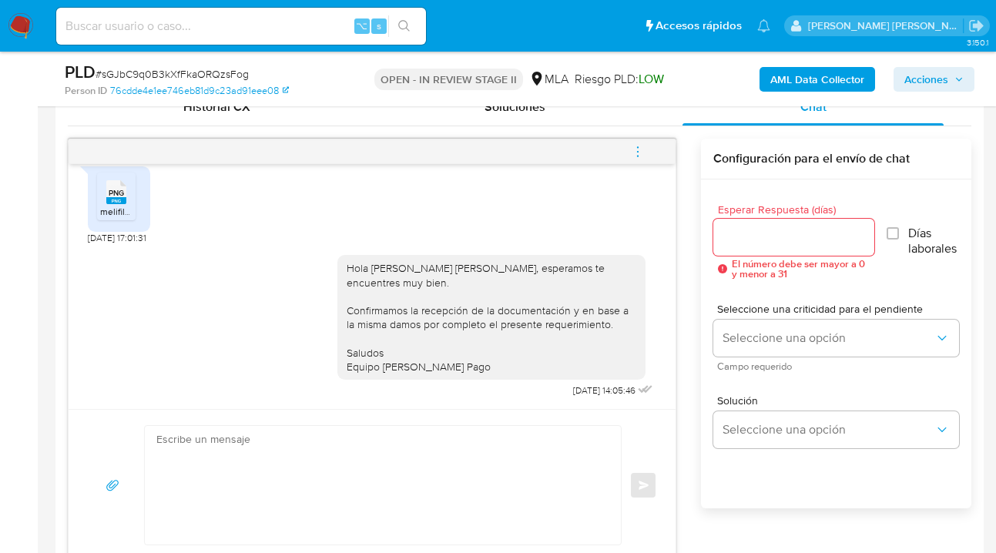
click at [636, 149] on icon "menu-action" at bounding box center [638, 152] width 14 height 14
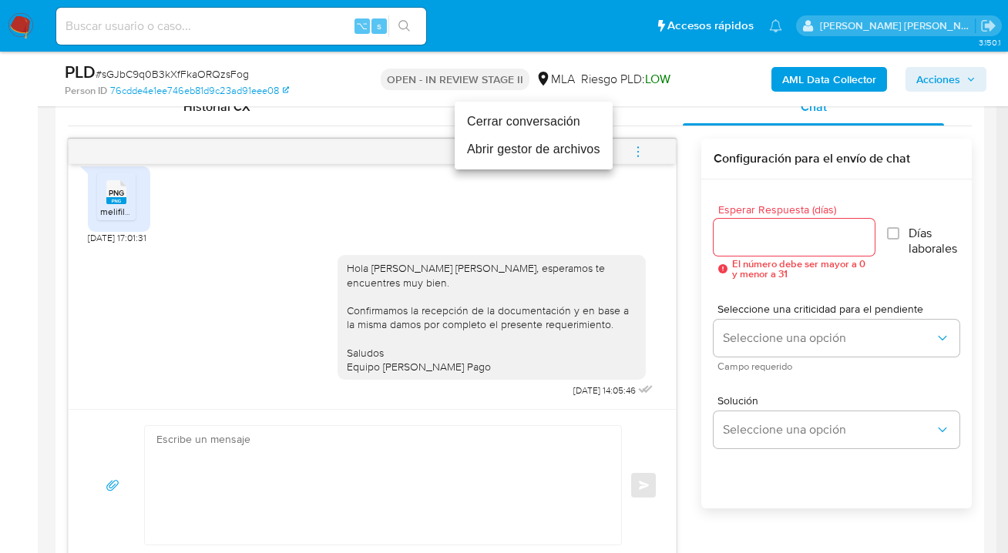
click at [565, 118] on li "Cerrar conversación" at bounding box center [534, 122] width 158 height 28
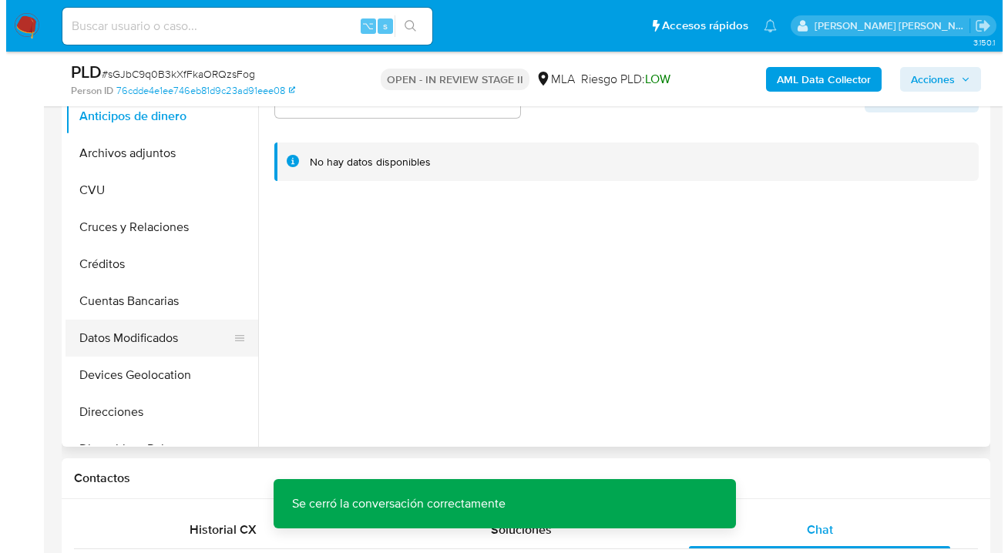
scroll to position [309, 0]
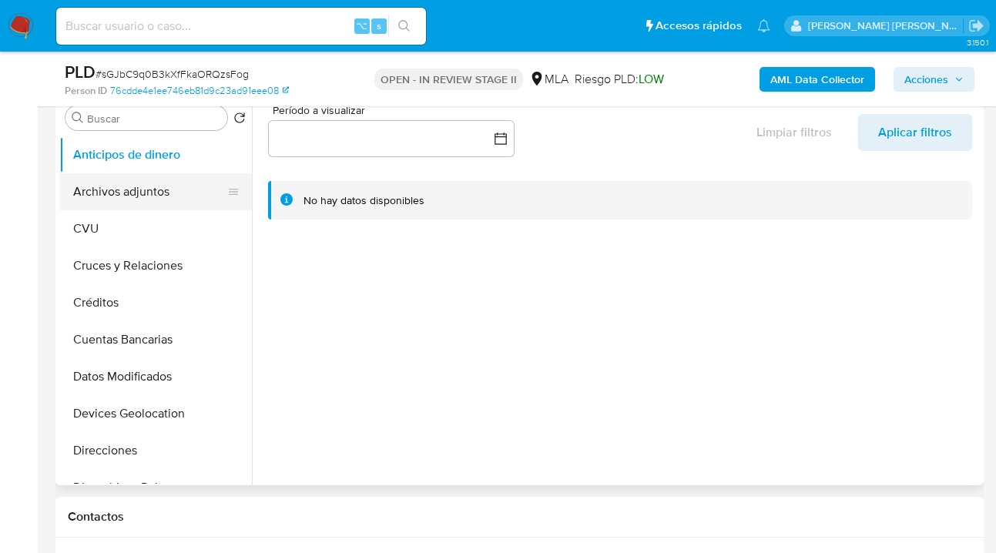
click at [166, 184] on button "Archivos adjuntos" at bounding box center [149, 191] width 180 height 37
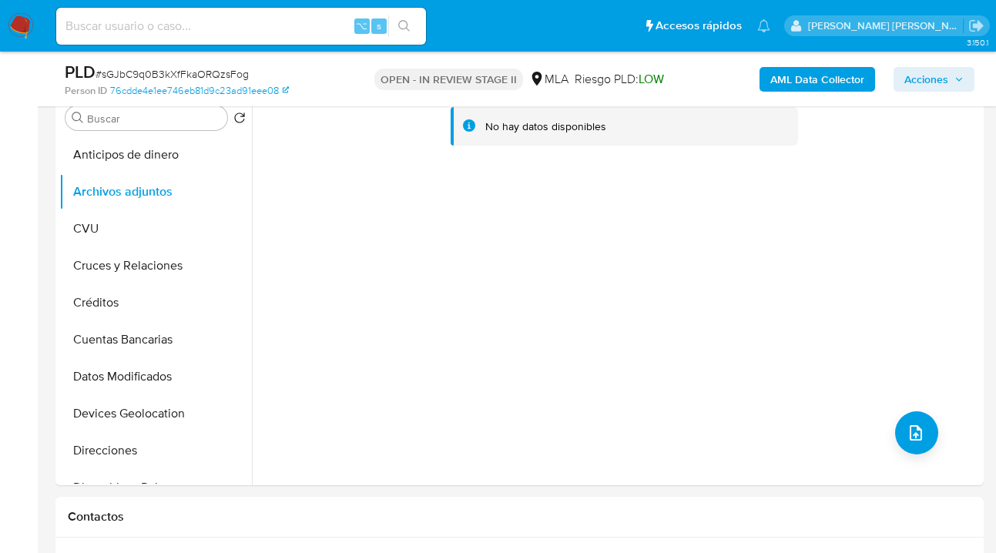
click at [819, 82] on b "AML Data Collector" at bounding box center [817, 79] width 94 height 25
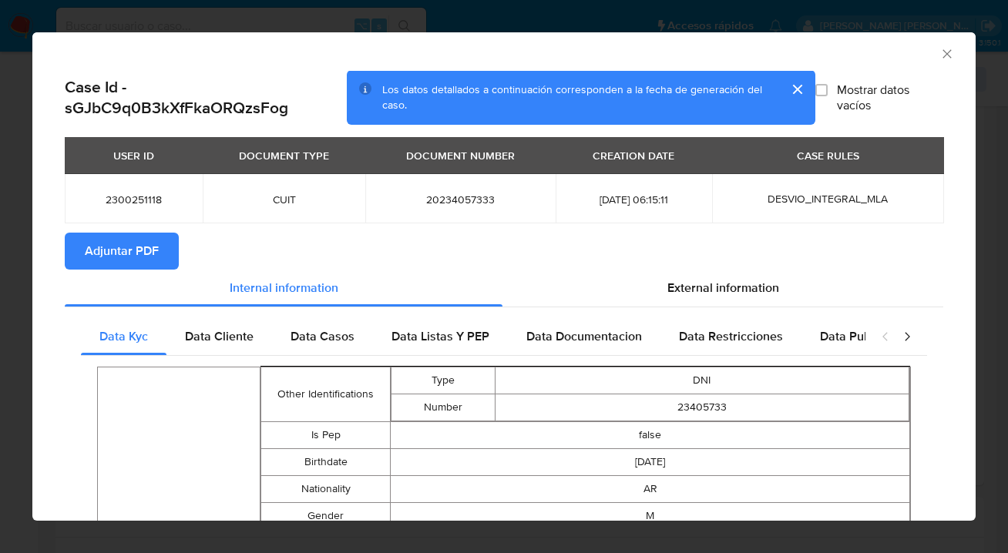
click at [142, 256] on span "Adjuntar PDF" at bounding box center [122, 251] width 74 height 34
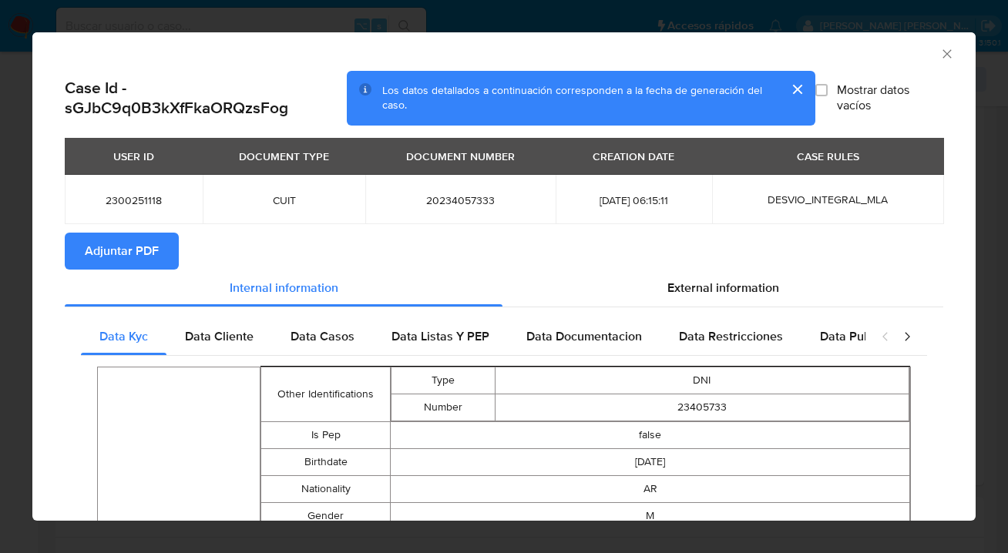
click at [939, 55] on icon "Cerrar ventana" at bounding box center [946, 53] width 15 height 15
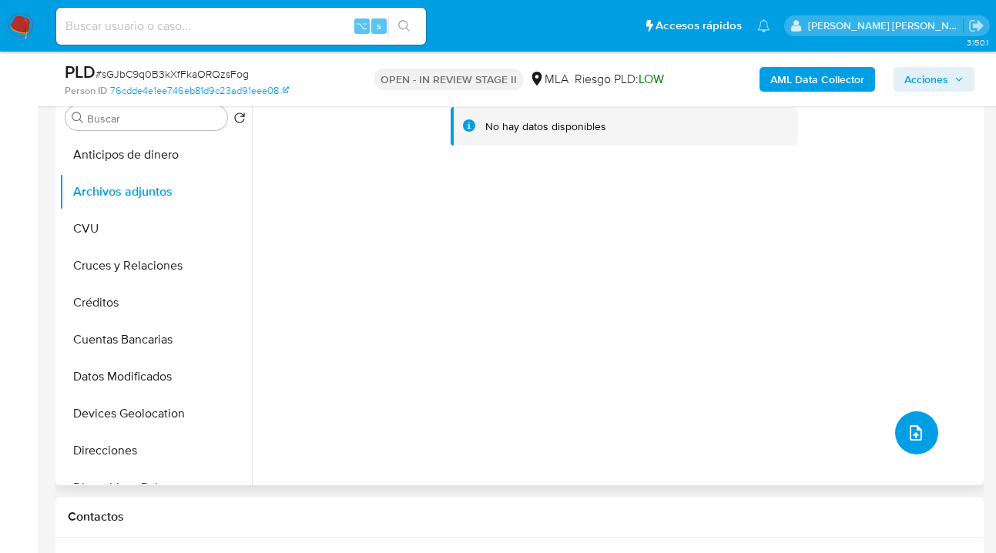
click at [918, 428] on button "upload-file" at bounding box center [916, 432] width 43 height 43
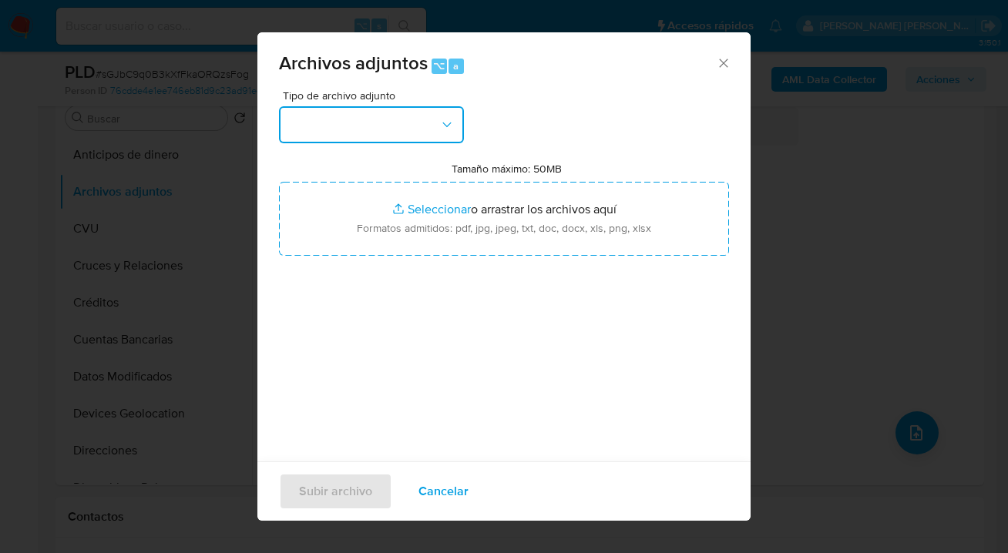
click at [460, 126] on button "button" at bounding box center [371, 124] width 185 height 37
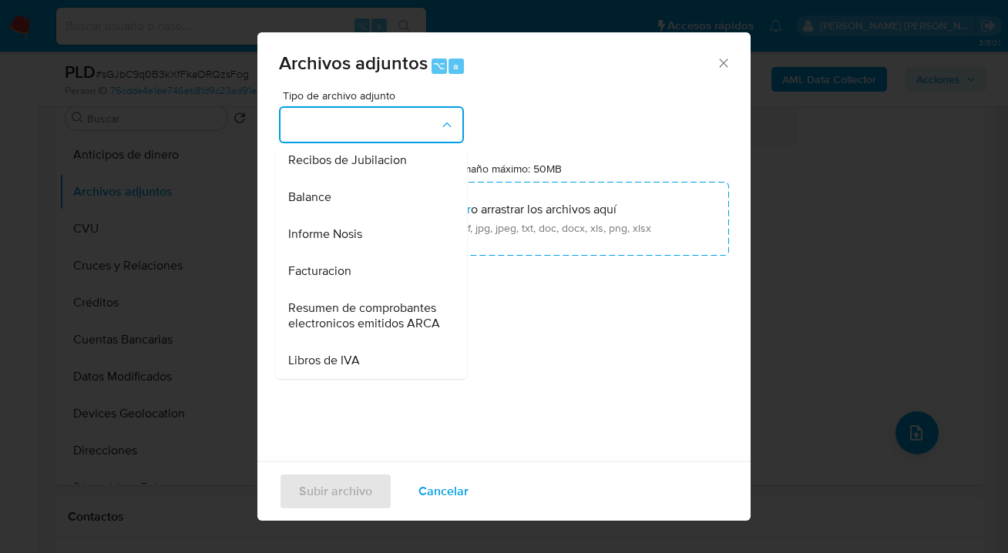
scroll to position [623, 0]
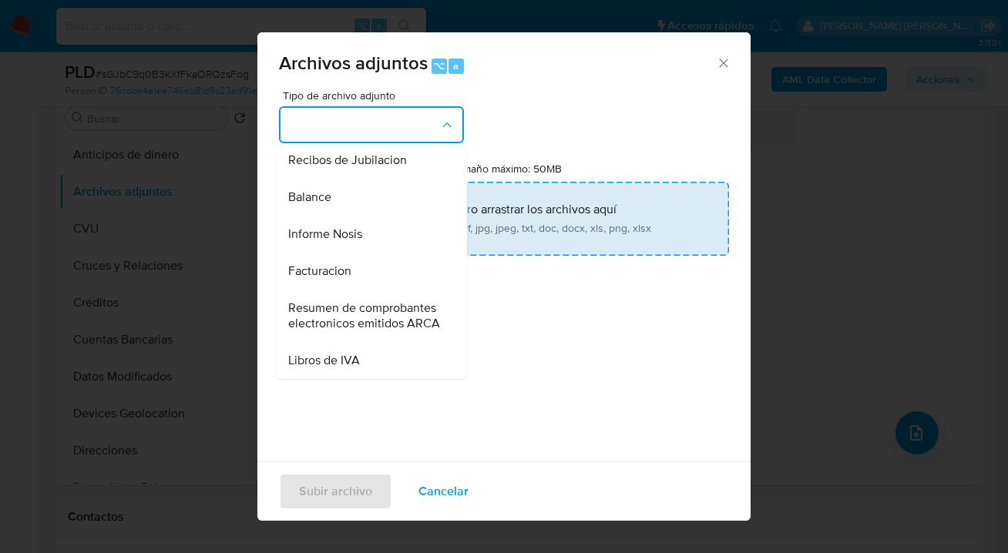
drag, startPoint x: 394, startPoint y: 206, endPoint x: 485, endPoint y: 220, distance: 91.2
click at [402, 216] on div "Informe Nosis" at bounding box center [366, 234] width 157 height 37
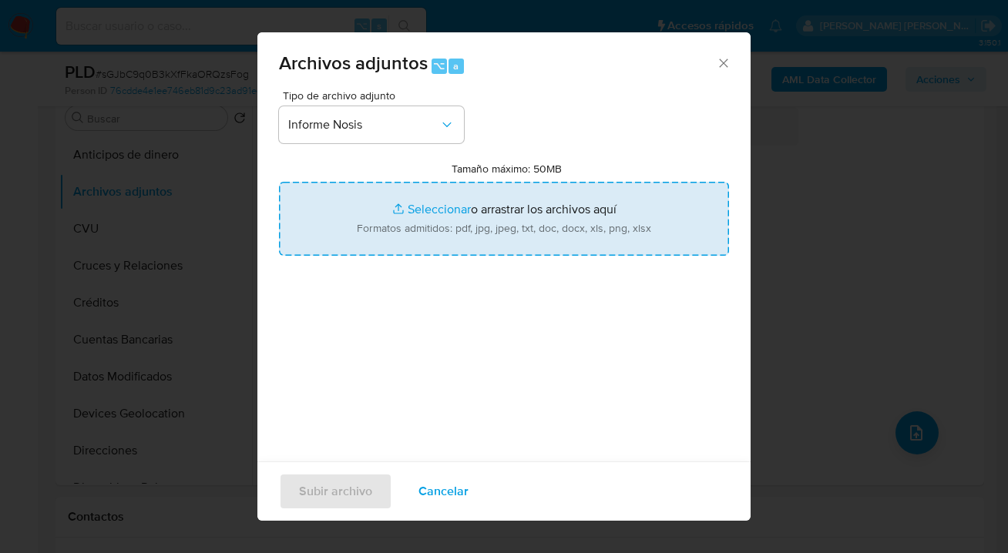
click at [490, 219] on input "Tamaño máximo: 50MB Seleccionar archivos" at bounding box center [504, 219] width 450 height 74
type input "C:\fakepath\2300251118-NOSIS_Manager_InformeIndividual_20234057333_620658_20250…"
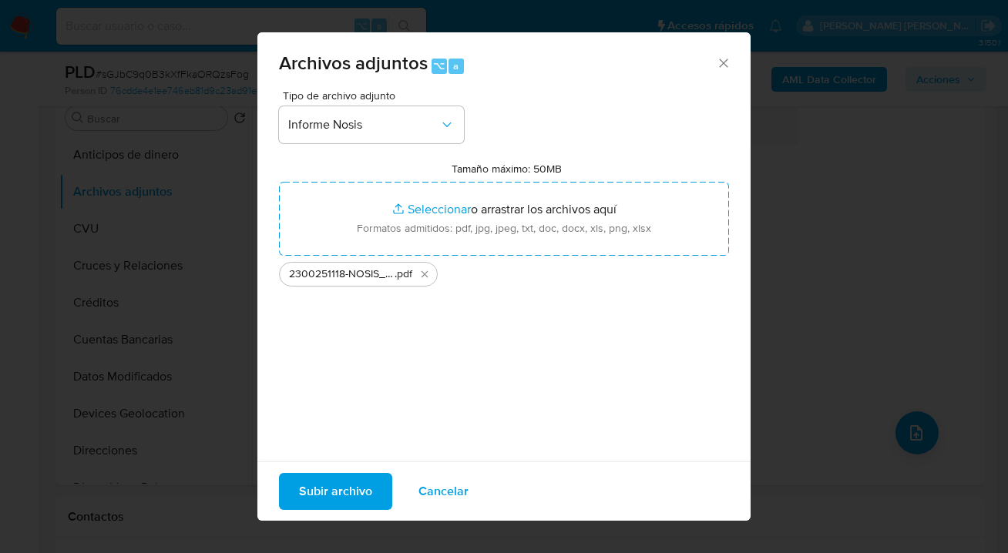
click at [315, 491] on span "Subir archivo" at bounding box center [335, 492] width 73 height 34
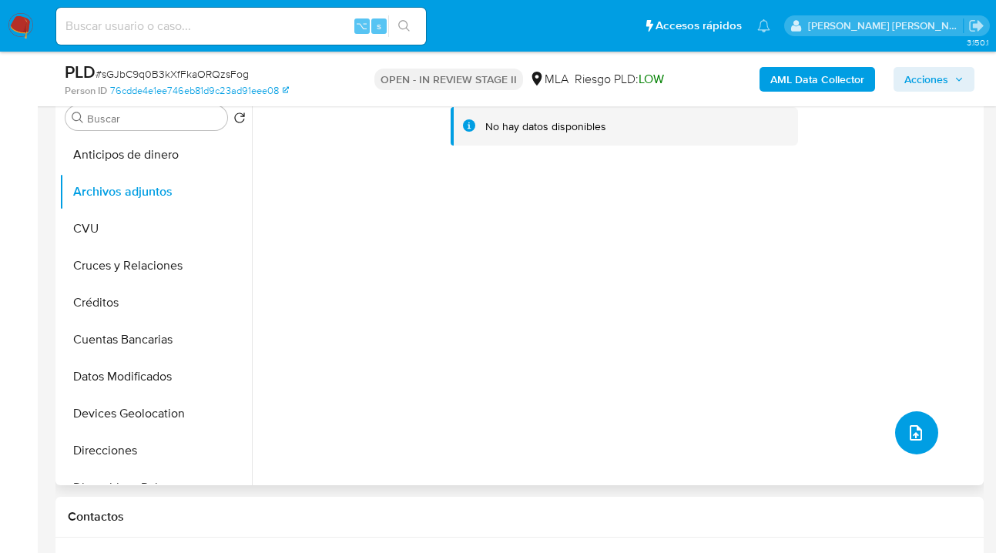
click at [912, 427] on icon "upload-file" at bounding box center [916, 432] width 12 height 15
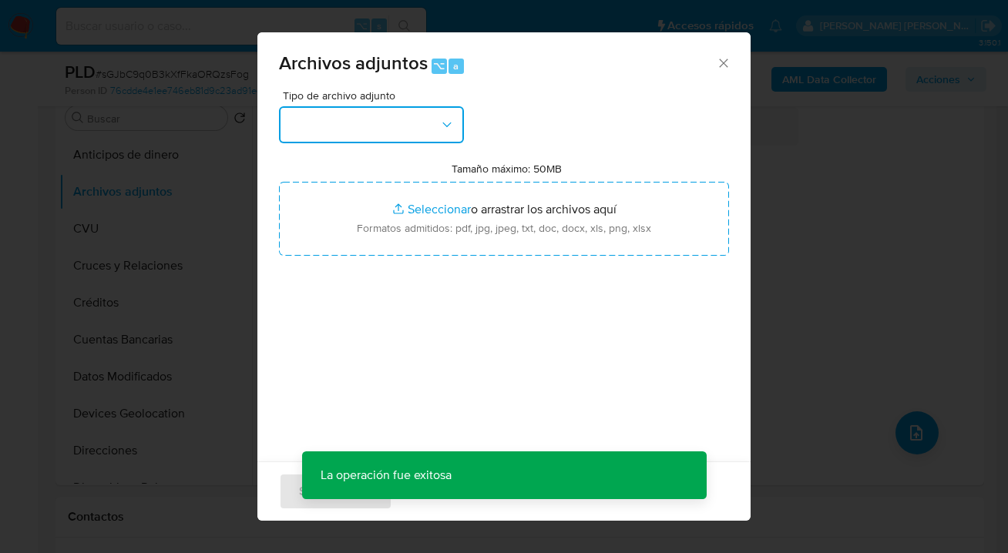
click at [458, 133] on button "button" at bounding box center [371, 124] width 185 height 37
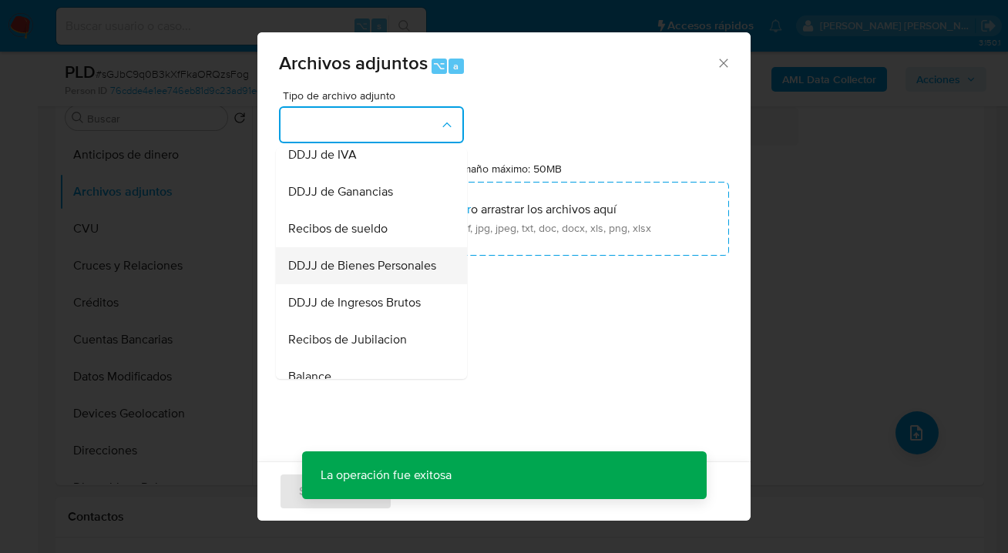
scroll to position [384, 0]
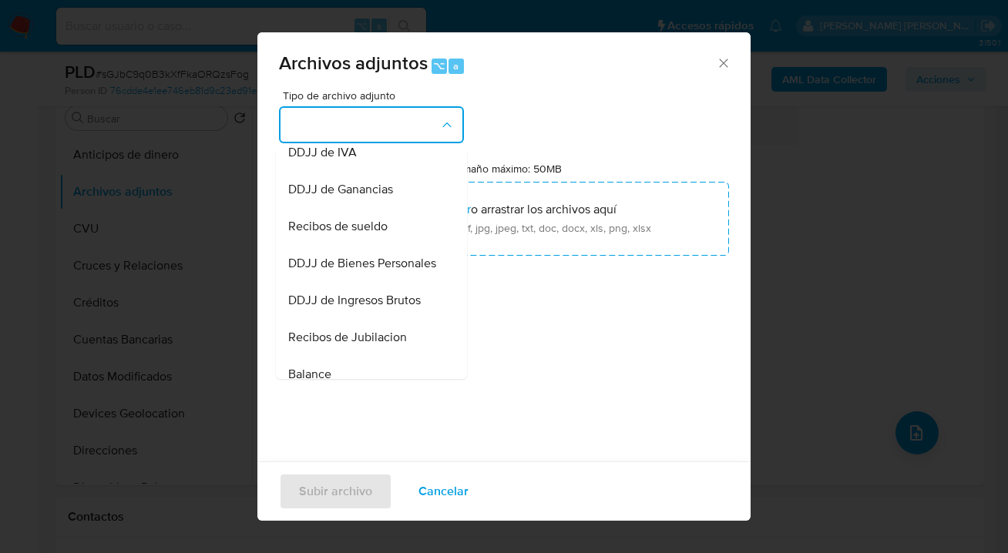
click at [372, 171] on div "DDJJ de IVA" at bounding box center [366, 152] width 157 height 37
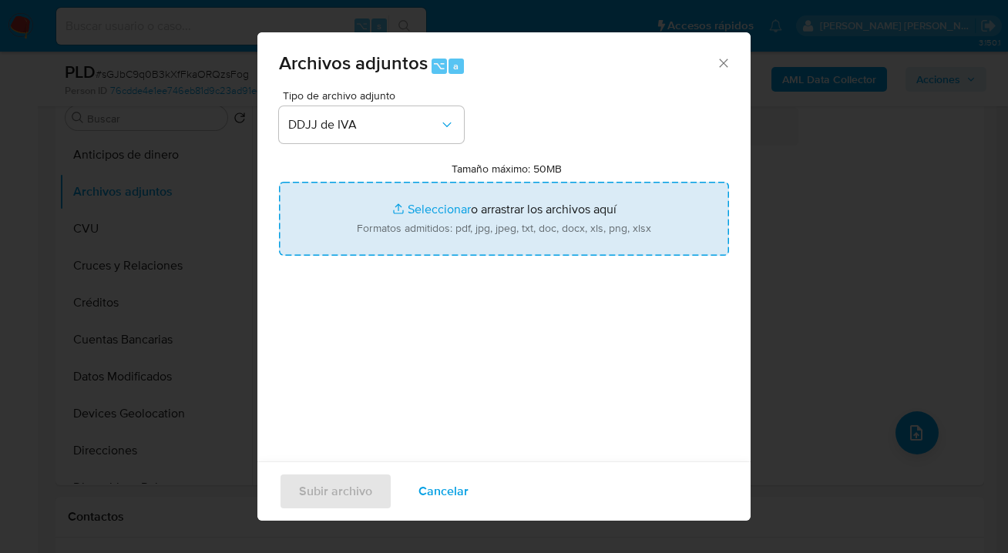
drag, startPoint x: 498, startPoint y: 230, endPoint x: 488, endPoint y: 230, distance: 9.3
click at [492, 230] on input "Tamaño máximo: 50MB Seleccionar archivos" at bounding box center [504, 219] width 450 height 74
click at [505, 223] on input "Tamaño máximo: 50MB Seleccionar archivos" at bounding box center [504, 219] width 450 height 74
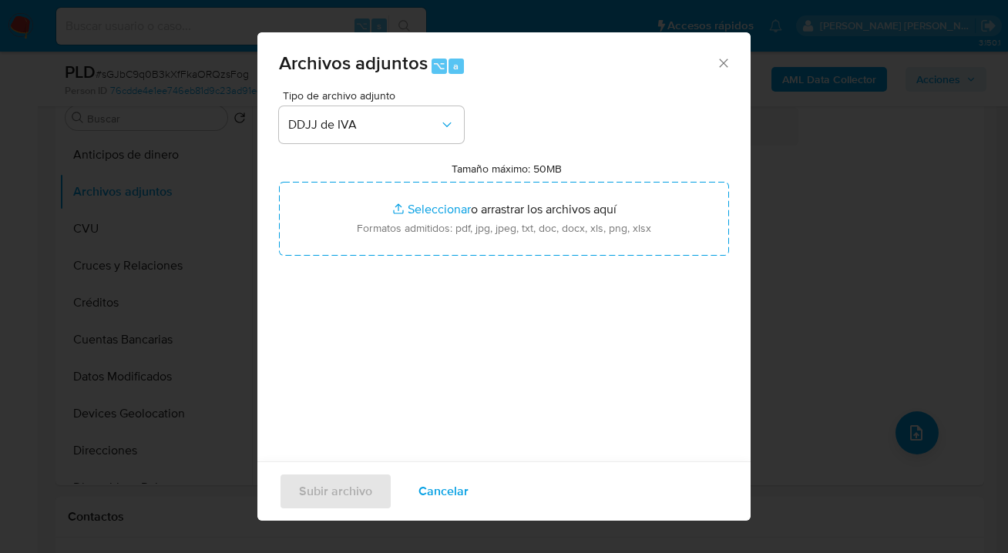
type input "C:\fakepath\DDJJ iva de feb a mayo 2025 cliente Cust 2300251118.pdf"
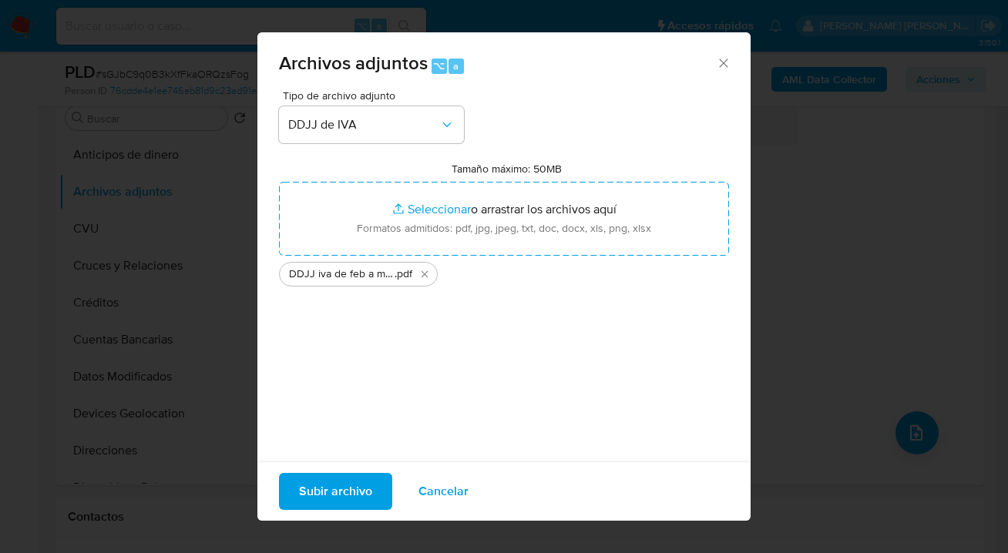
click at [357, 499] on span "Subir archivo" at bounding box center [335, 492] width 73 height 34
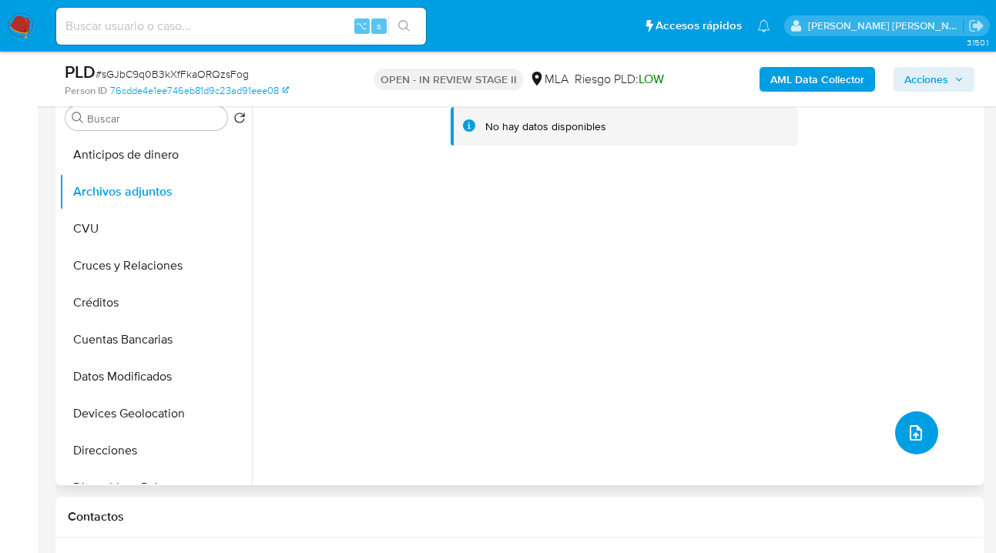
click at [910, 440] on icon "upload-file" at bounding box center [916, 432] width 12 height 15
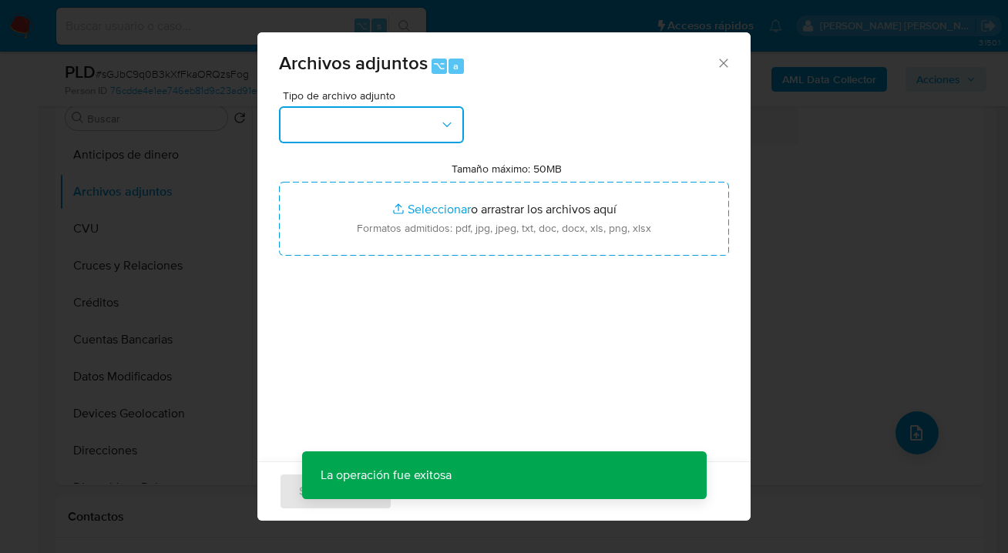
drag, startPoint x: 452, startPoint y: 131, endPoint x: 440, endPoint y: 139, distance: 15.0
click at [451, 129] on icon "button" at bounding box center [446, 124] width 15 height 15
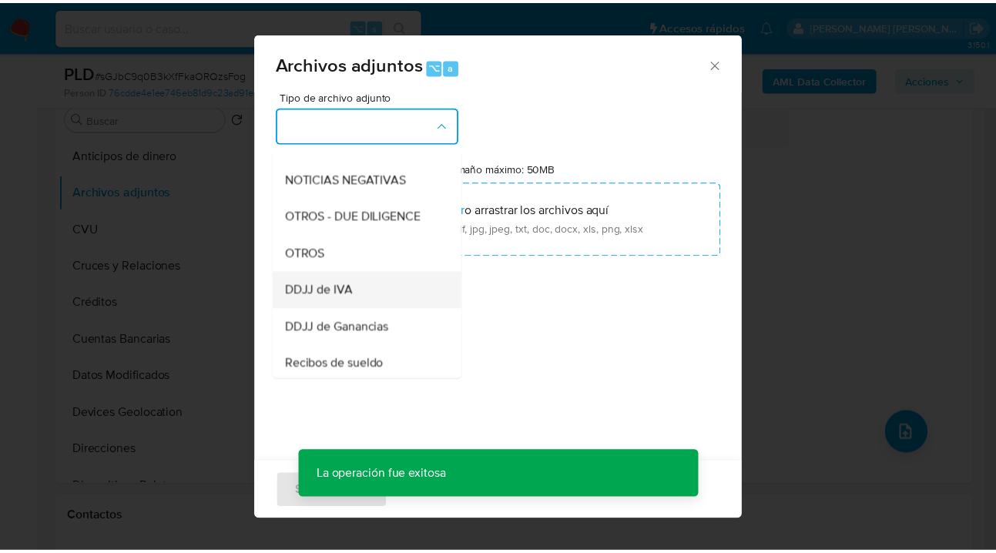
scroll to position [254, 0]
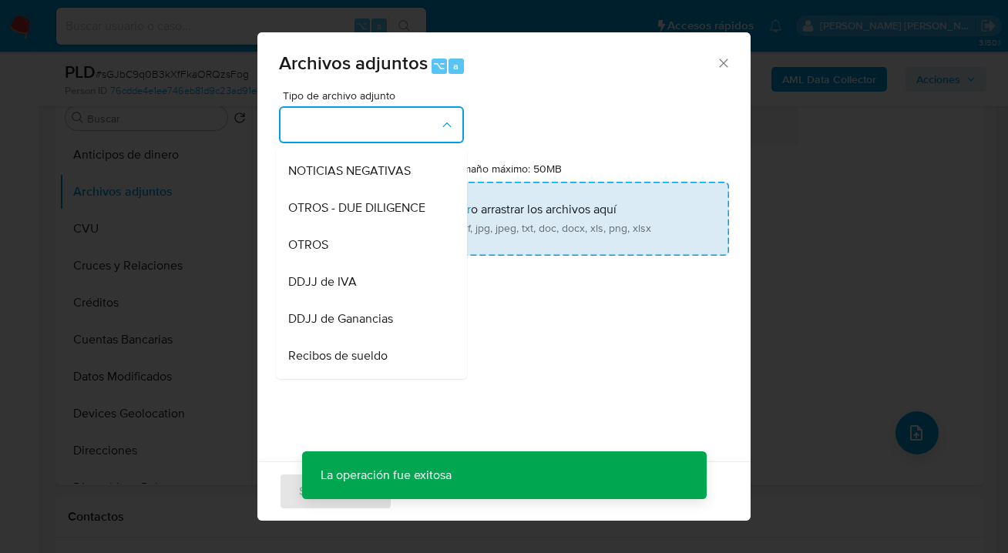
drag, startPoint x: 359, startPoint y: 257, endPoint x: 539, endPoint y: 207, distance: 187.1
click at [360, 257] on div "OTROS" at bounding box center [366, 245] width 157 height 37
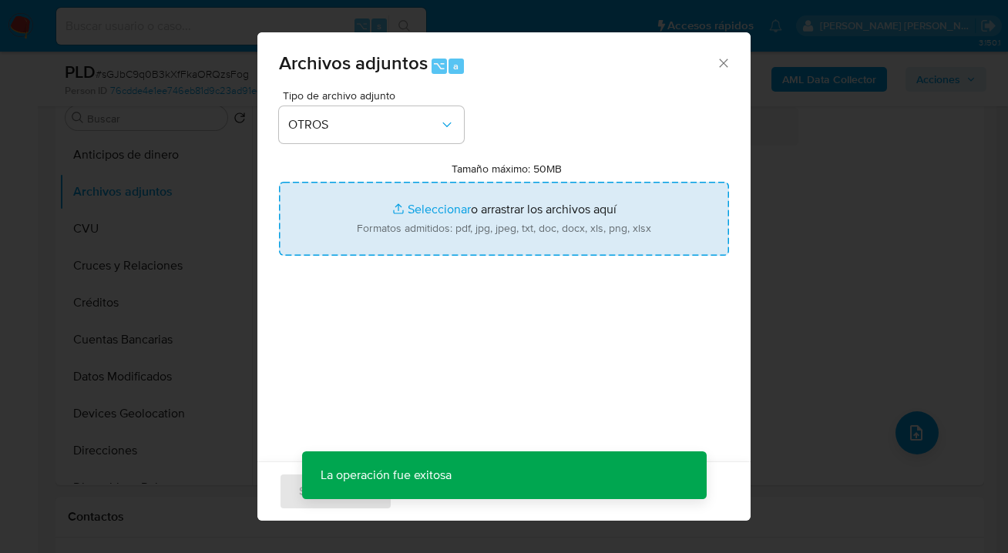
drag, startPoint x: 539, startPoint y: 207, endPoint x: 532, endPoint y: 212, distance: 9.0
click at [532, 212] on input "Tamaño máximo: 50MB Seleccionar archivos" at bounding box center [504, 219] width 450 height 74
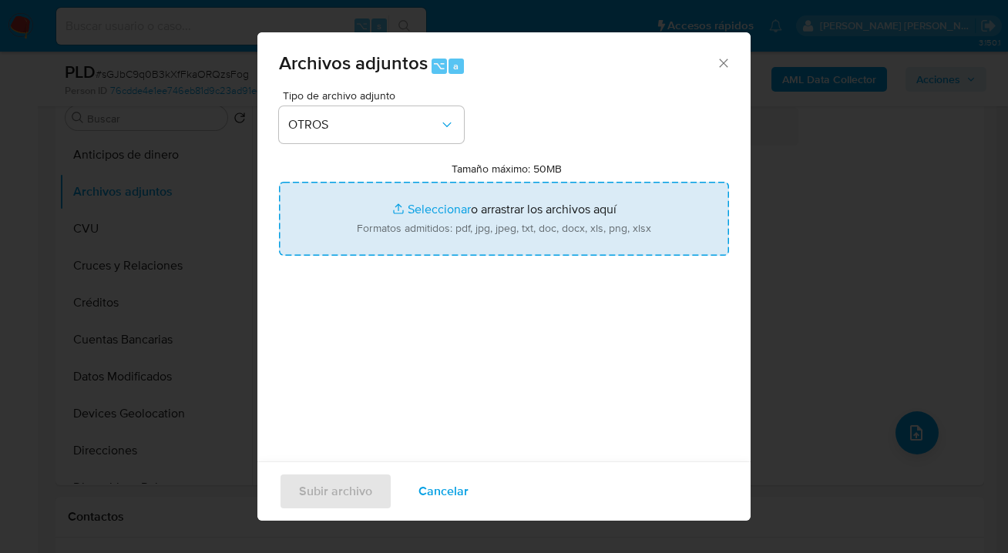
type input "C:\fakepath\2300251118 Movimientosxlsx.xlsx"
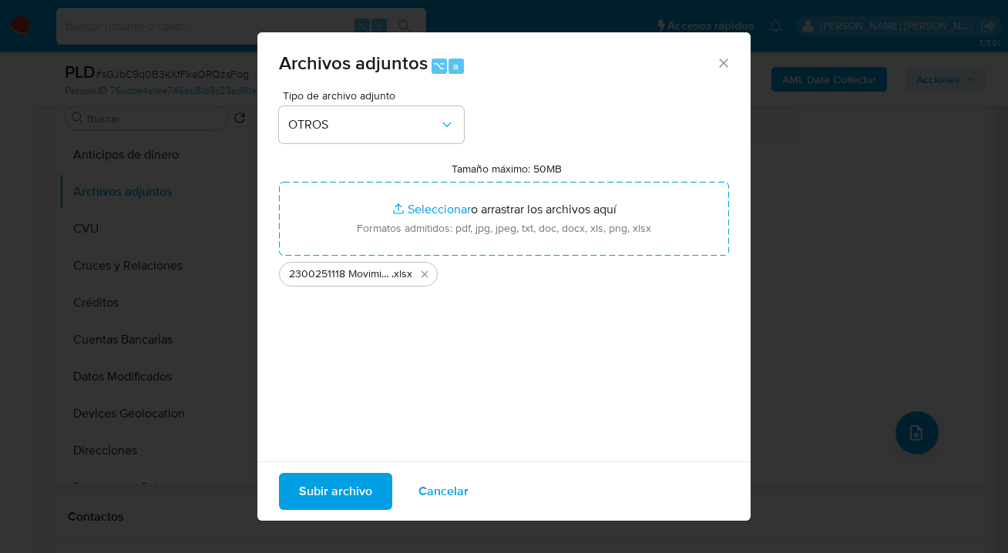
drag, startPoint x: 532, startPoint y: 212, endPoint x: 320, endPoint y: 502, distance: 358.9
click at [320, 502] on span "Subir archivo" at bounding box center [335, 492] width 73 height 34
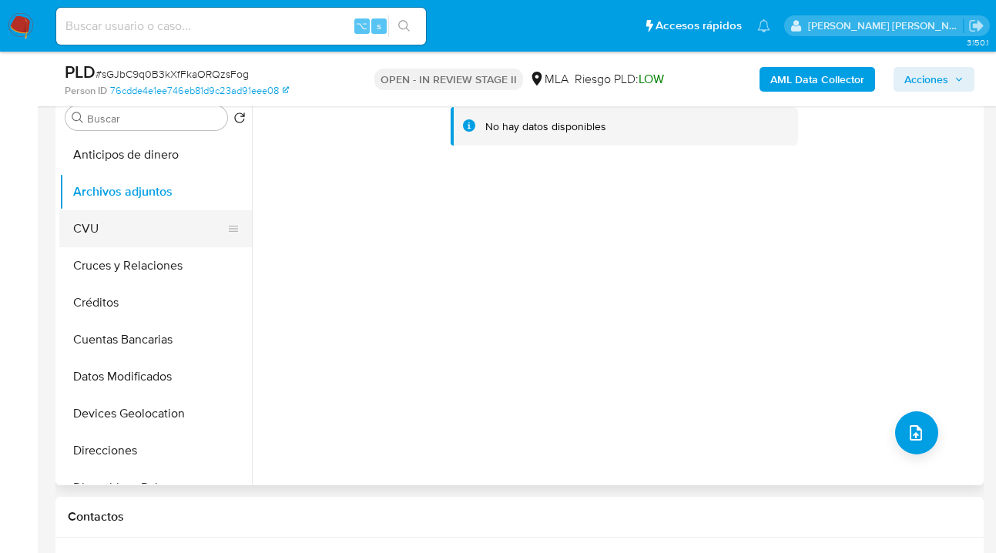
click at [162, 226] on button "CVU" at bounding box center [149, 228] width 180 height 37
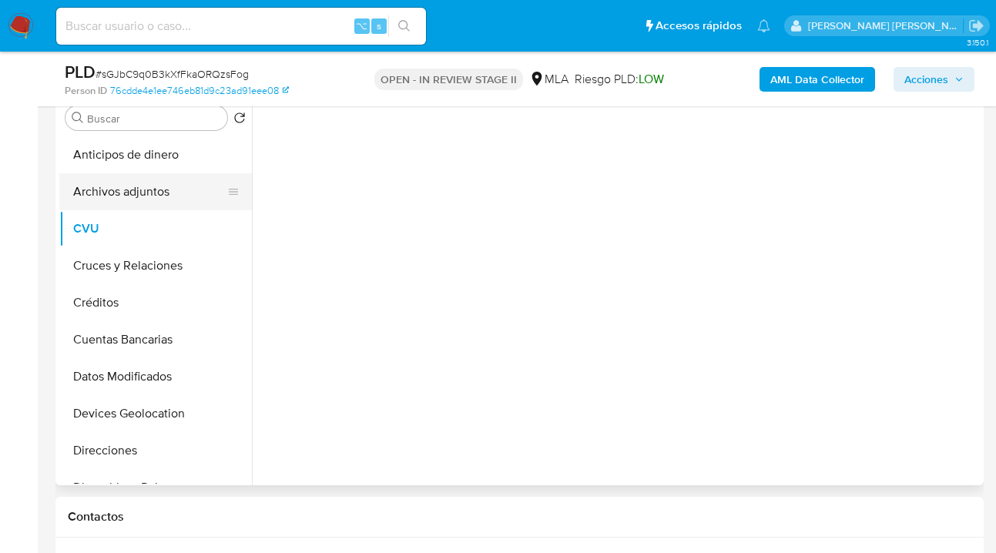
click at [175, 196] on button "Archivos adjuntos" at bounding box center [149, 191] width 180 height 37
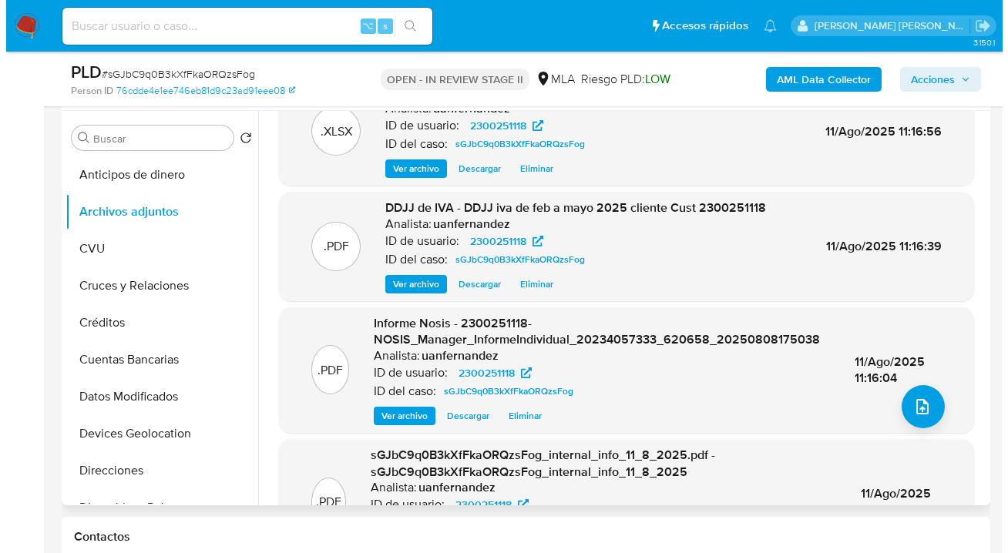
scroll to position [0, 0]
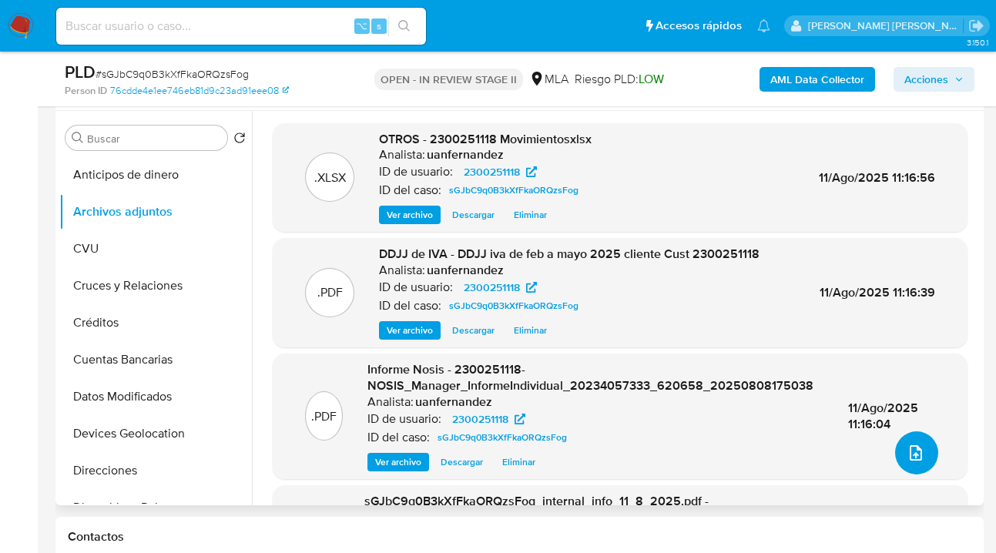
click at [907, 448] on icon "upload-file" at bounding box center [916, 453] width 18 height 18
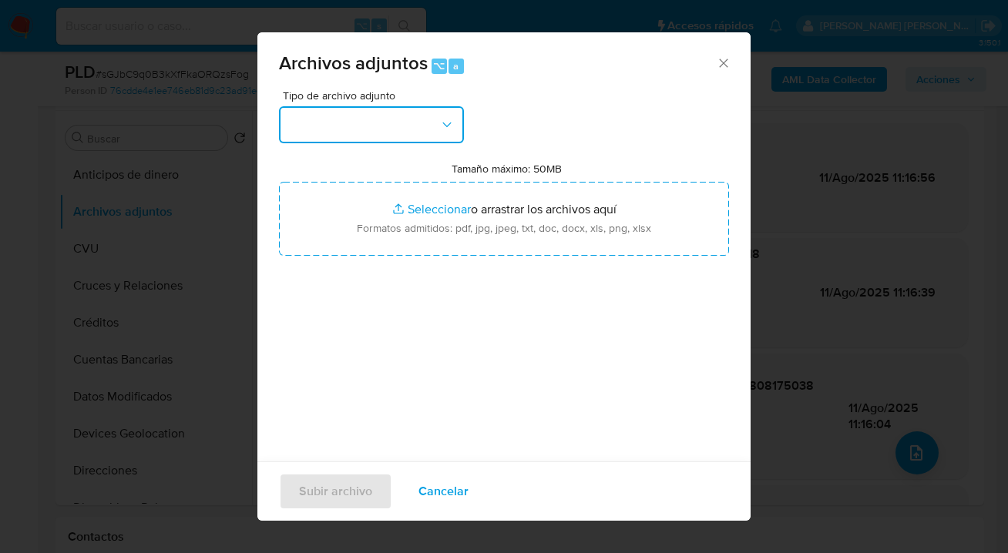
click at [458, 121] on button "button" at bounding box center [371, 124] width 185 height 37
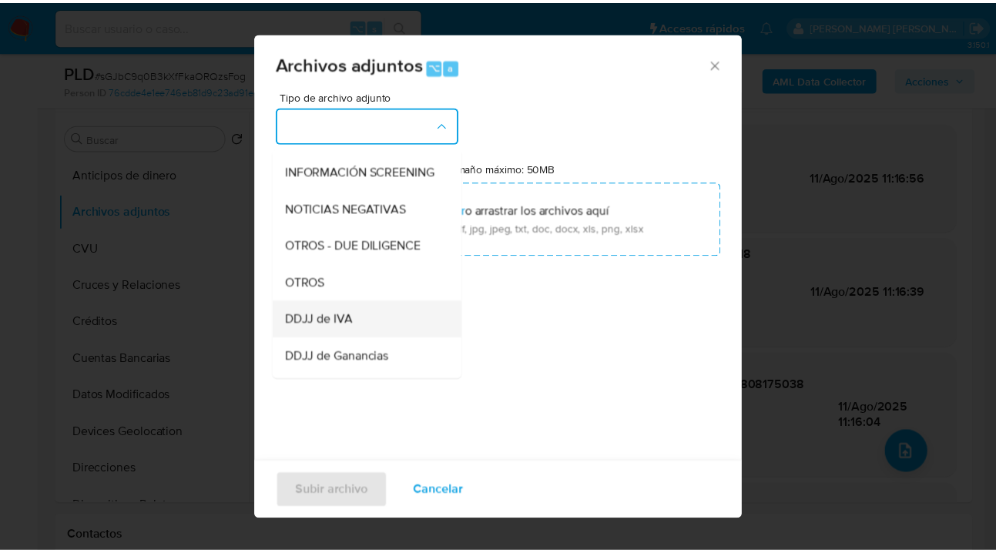
scroll to position [296, 0]
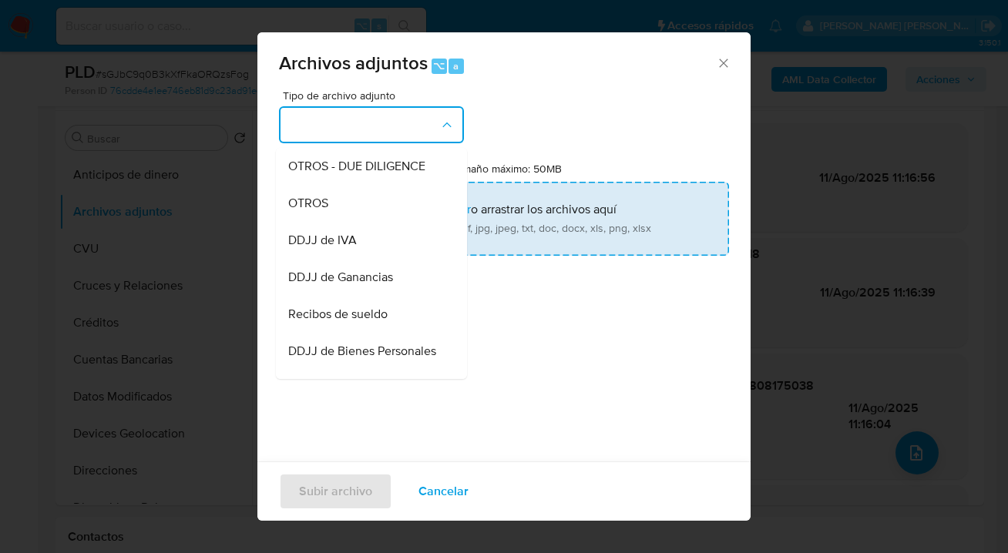
drag, startPoint x: 358, startPoint y: 221, endPoint x: 499, endPoint y: 238, distance: 141.3
click at [359, 222] on div "OTROS" at bounding box center [366, 203] width 157 height 37
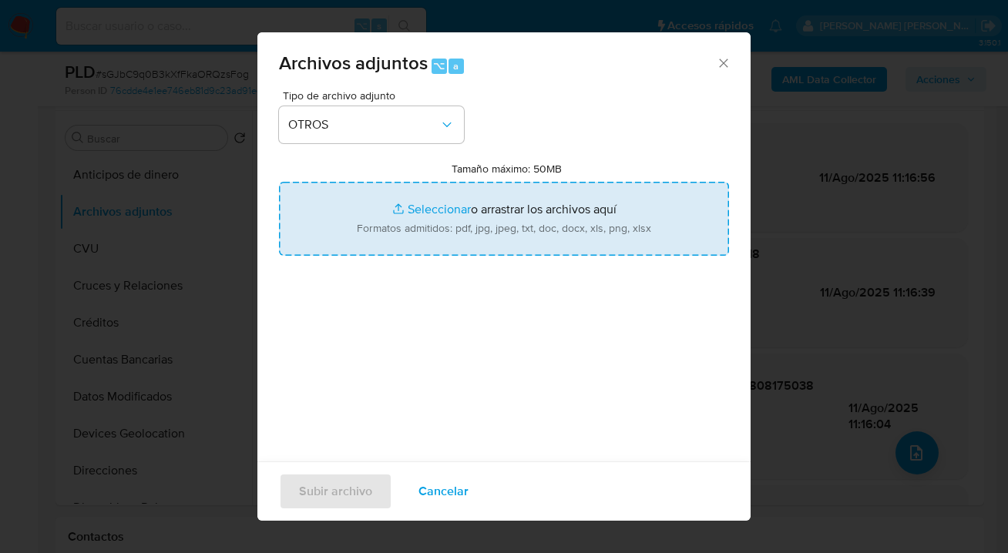
click at [498, 238] on input "Tamaño máximo: 50MB Seleccionar archivos" at bounding box center [504, 219] width 450 height 74
type input "C:\fakepath\2300251118 analisis no roi Caselog sGJbC9q0B3kXfFkaORQzsFog_2025_07…"
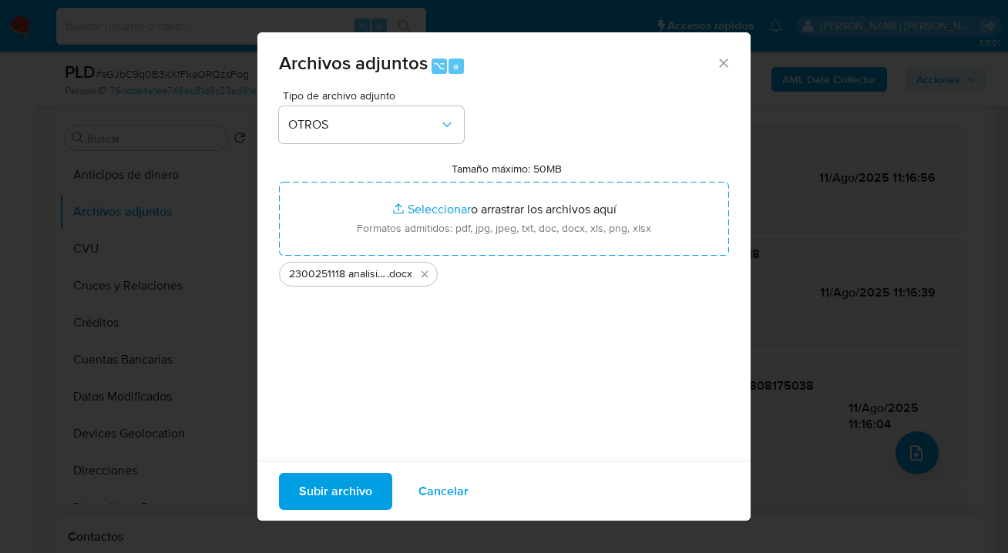
drag, startPoint x: 498, startPoint y: 238, endPoint x: 337, endPoint y: 494, distance: 302.3
click at [337, 494] on span "Subir archivo" at bounding box center [335, 492] width 73 height 34
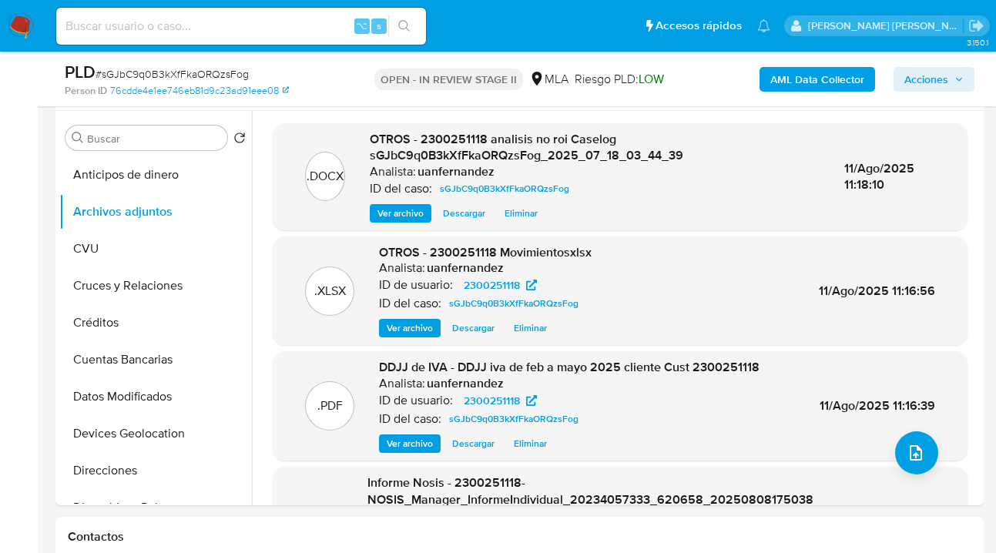
click at [909, 76] on span "Acciones" at bounding box center [927, 79] width 44 height 25
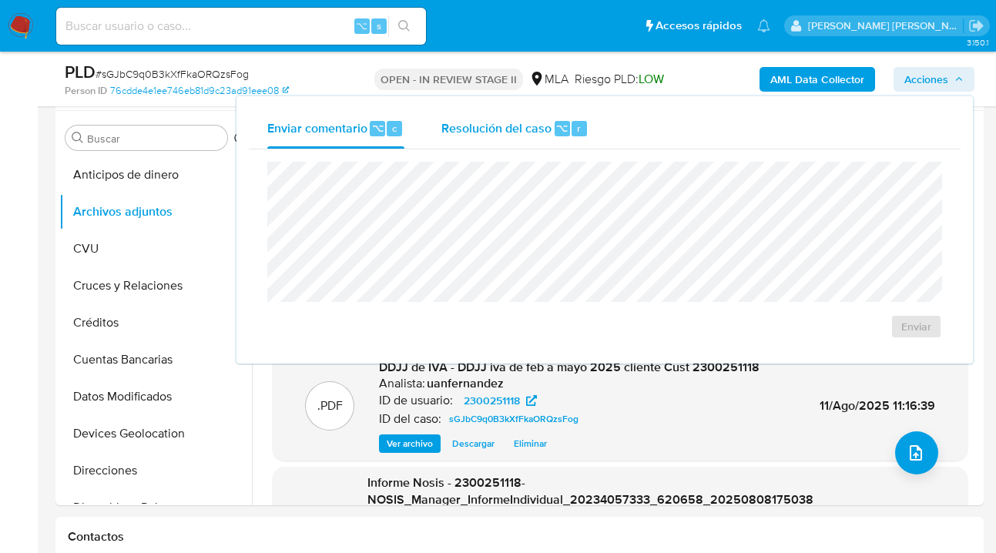
drag, startPoint x: 513, startPoint y: 122, endPoint x: 512, endPoint y: 144, distance: 22.4
click at [513, 123] on span "Resolución del caso" at bounding box center [496, 128] width 110 height 18
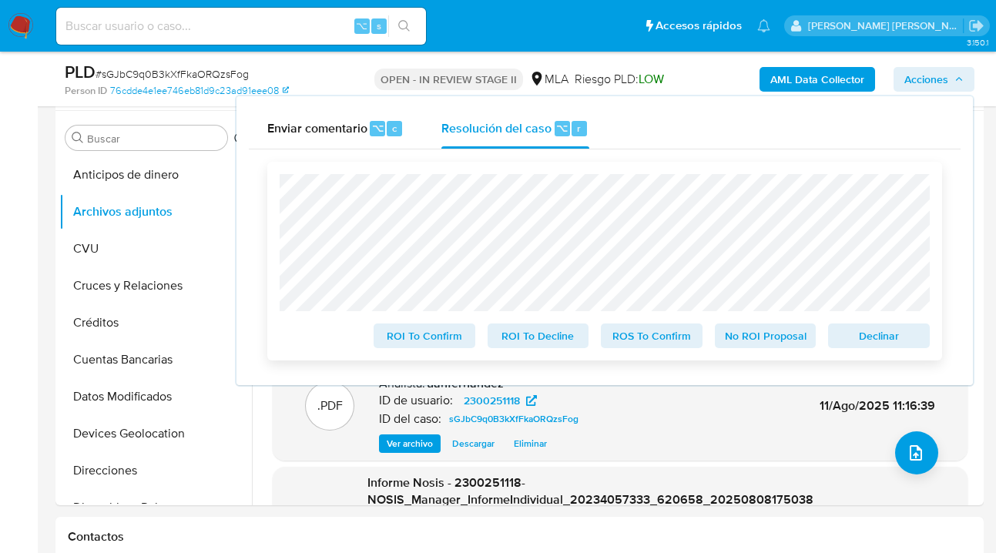
click at [777, 344] on span "No ROI Proposal" at bounding box center [766, 336] width 80 height 22
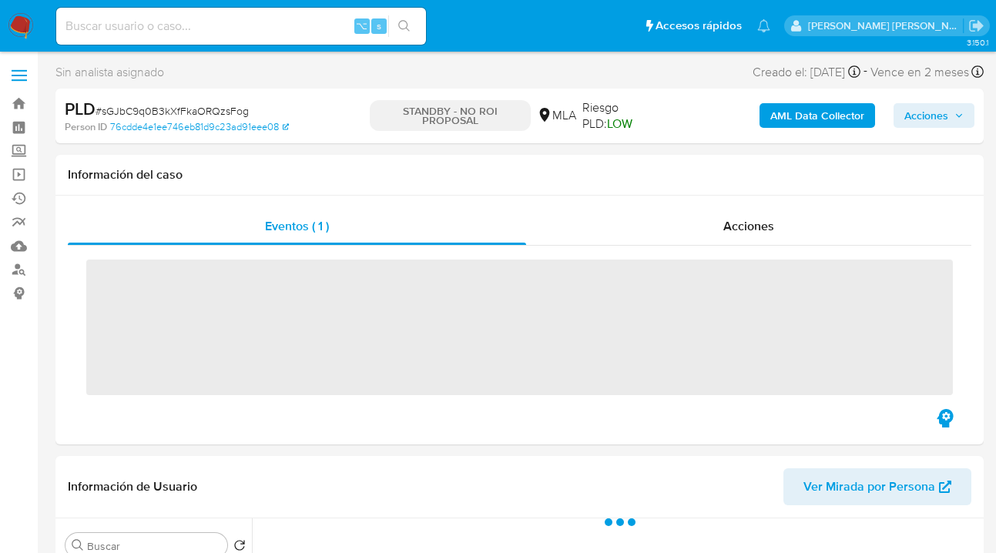
select select "10"
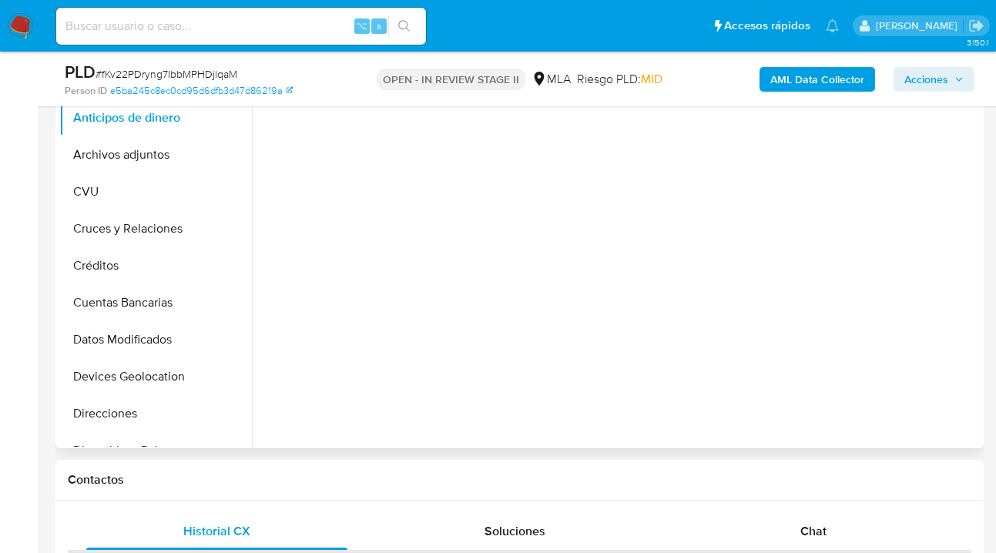
scroll to position [281, 0]
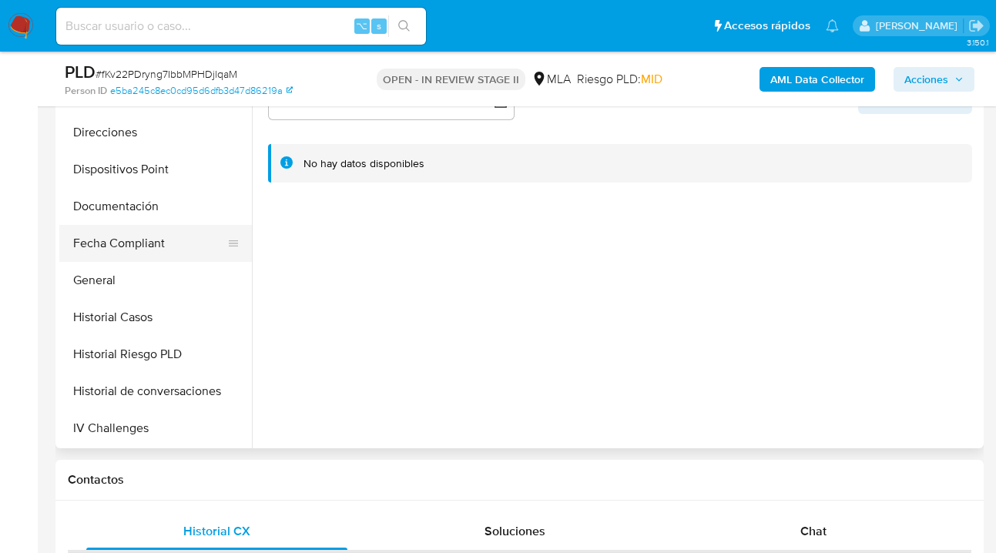
select select "10"
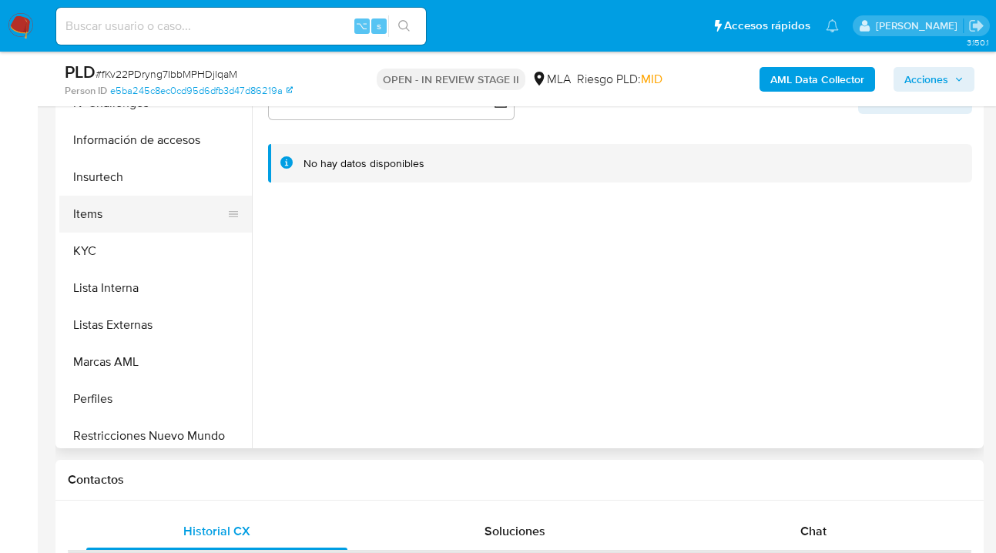
scroll to position [572, 0]
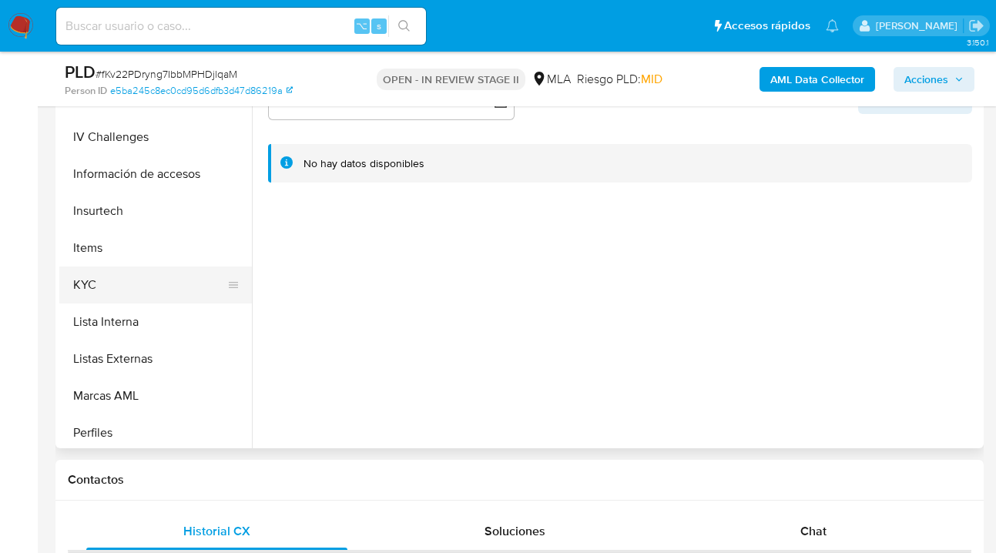
click at [140, 272] on button "KYC" at bounding box center [149, 285] width 180 height 37
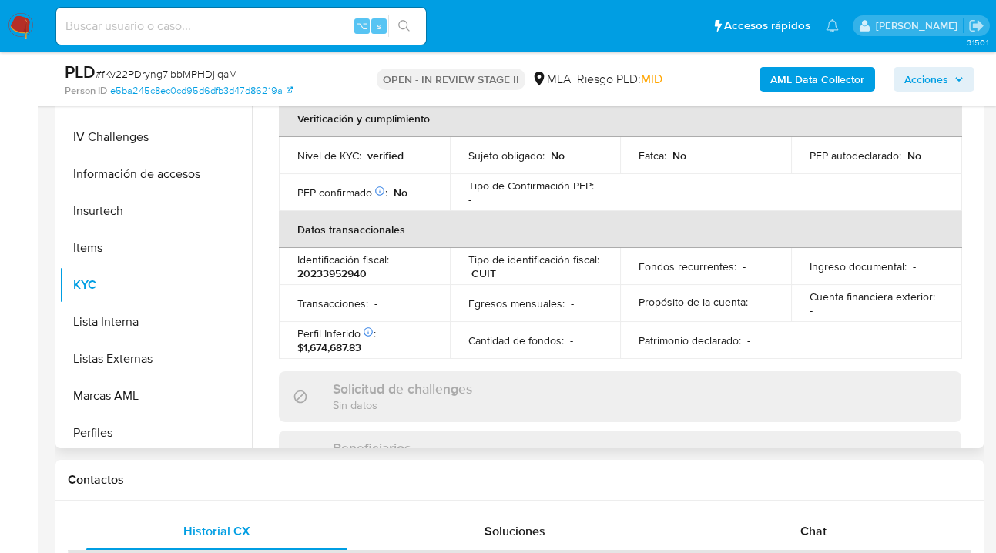
scroll to position [181, 0]
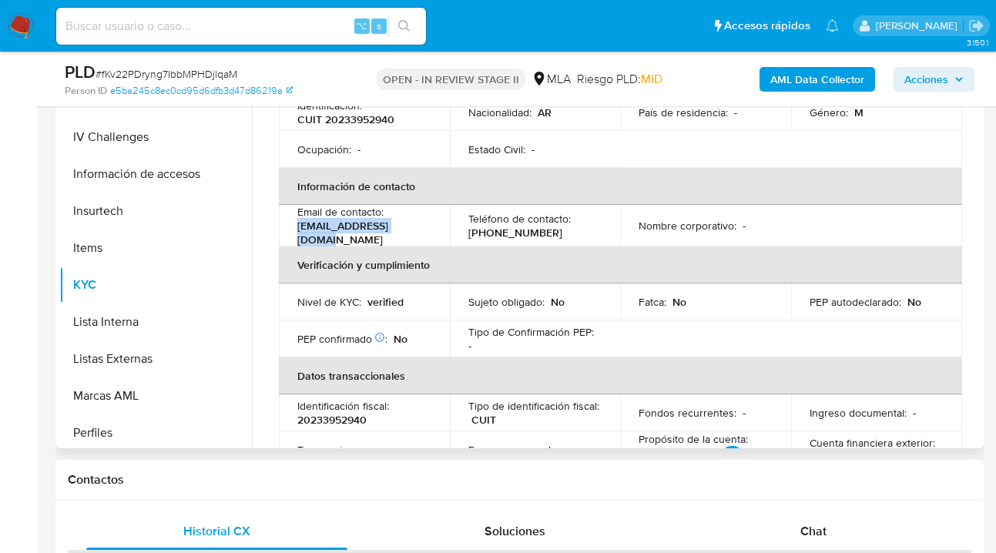
drag, startPoint x: 360, startPoint y: 225, endPoint x: 293, endPoint y: 224, distance: 67.0
click at [293, 224] on td "Email de contacto : [EMAIL_ADDRESS][DOMAIN_NAME]" at bounding box center [364, 226] width 171 height 42
copy p "[EMAIL_ADDRESS][DOMAIN_NAME]"
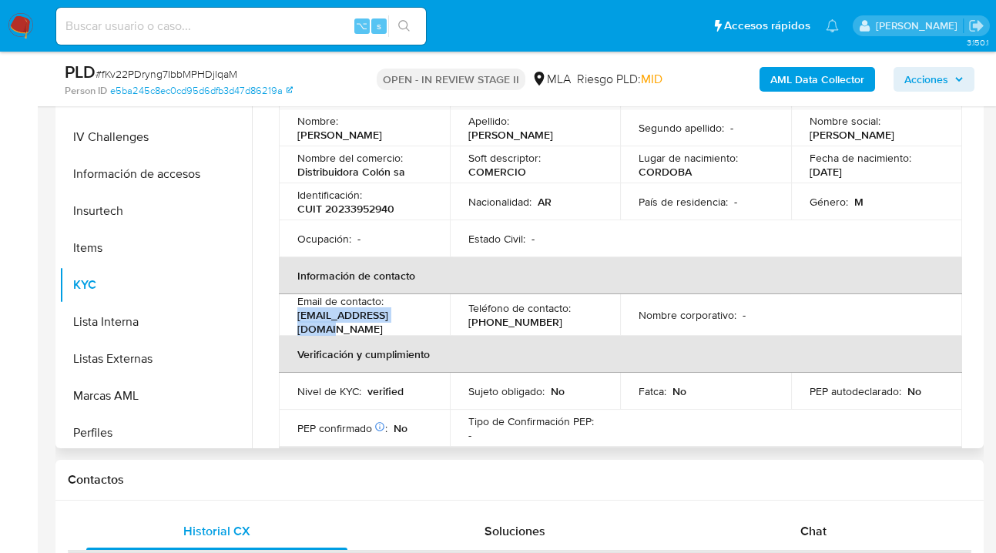
scroll to position [0, 0]
